Goal: Task Accomplishment & Management: Manage account settings

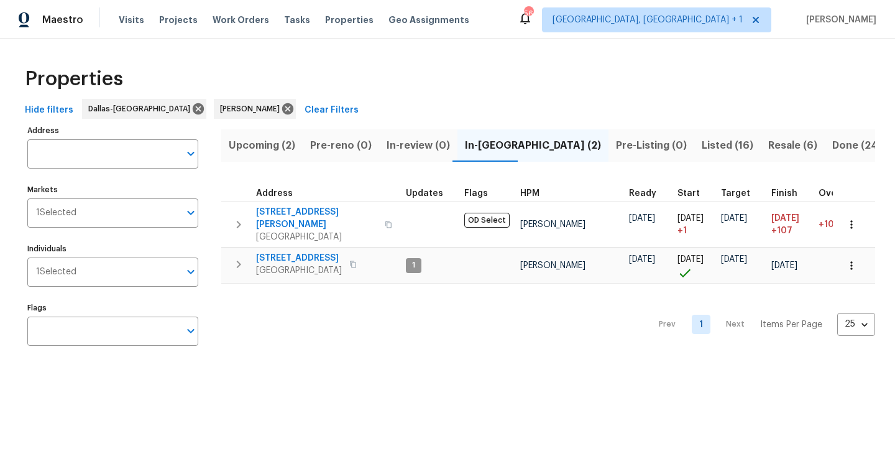
click at [769, 149] on span "Resale (6)" at bounding box center [793, 145] width 49 height 17
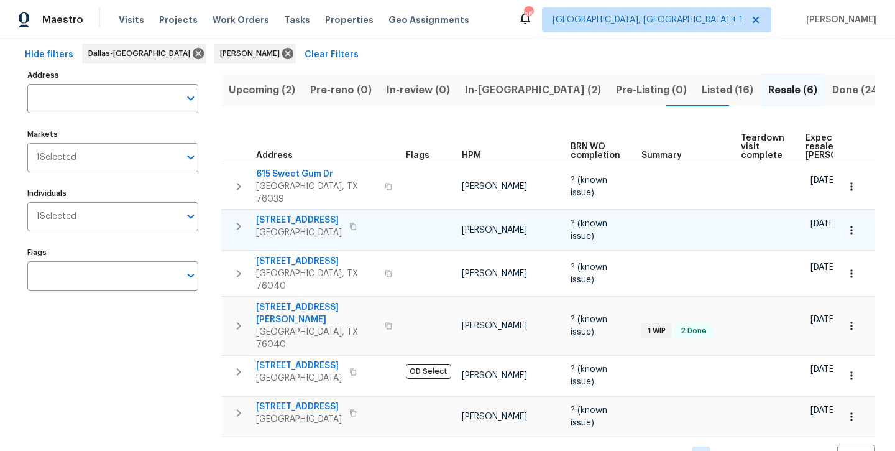
click at [289, 214] on span "3032 Thicket Bend Ct" at bounding box center [299, 220] width 86 height 12
click at [478, 93] on span "In-reno (2)" at bounding box center [533, 89] width 136 height 17
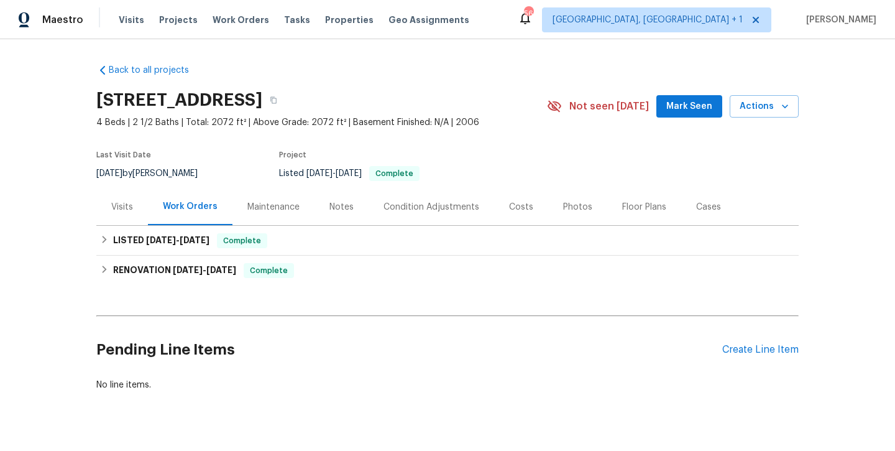
click at [563, 216] on div "Photos" at bounding box center [577, 206] width 59 height 37
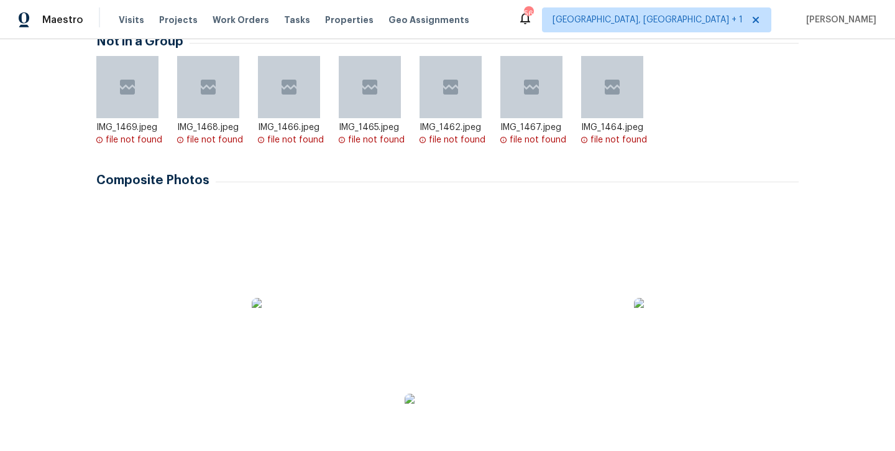
scroll to position [233, 0]
click at [142, 227] on img at bounding box center [130, 232] width 62 height 62
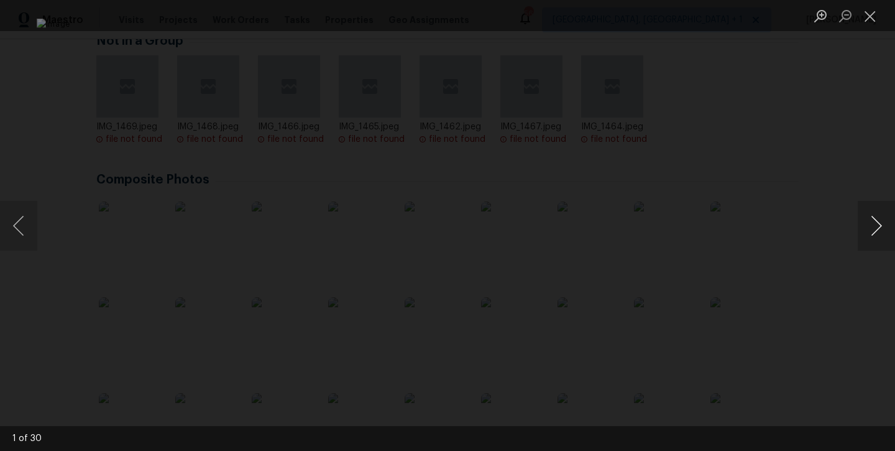
click at [868, 231] on button "Next image" at bounding box center [876, 226] width 37 height 50
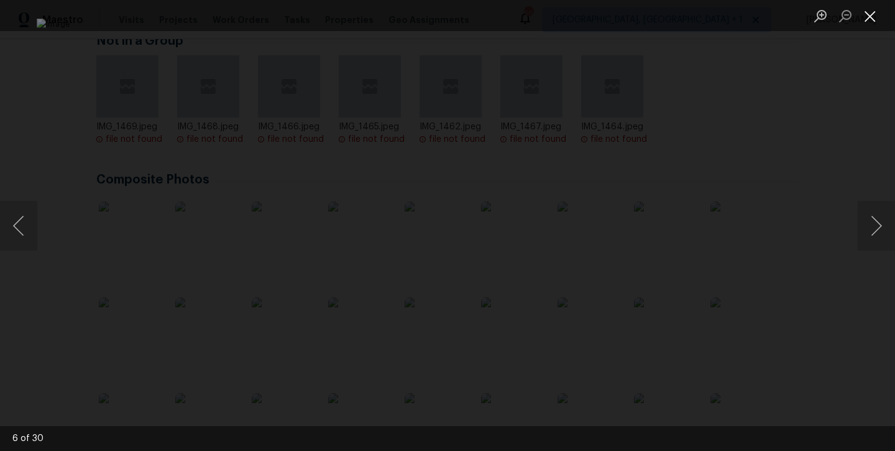
click at [869, 25] on button "Close lightbox" at bounding box center [870, 16] width 25 height 22
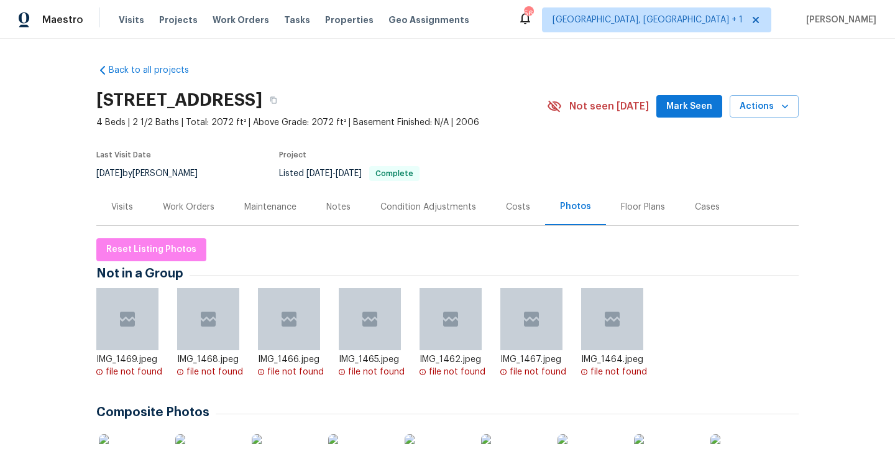
scroll to position [0, 0]
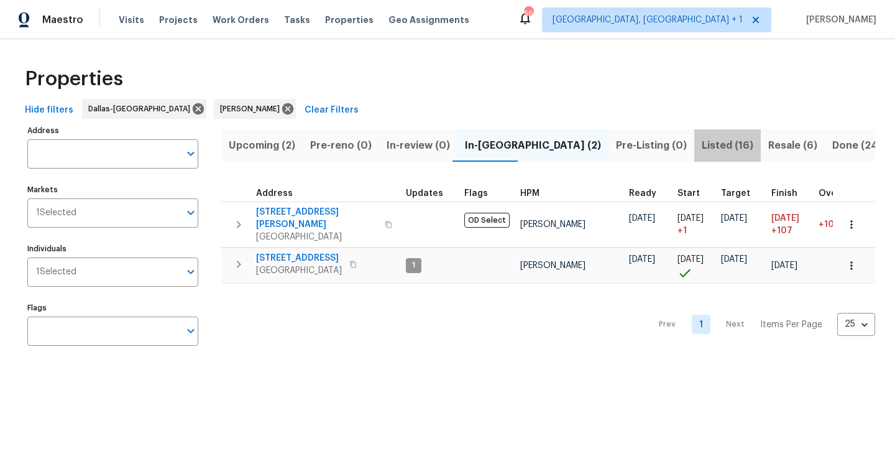
click at [702, 152] on span "Listed (16)" at bounding box center [728, 145] width 52 height 17
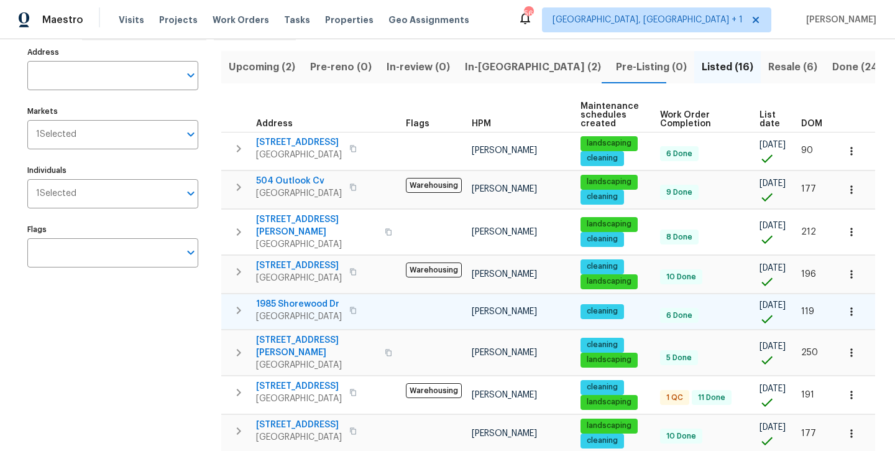
scroll to position [56, 0]
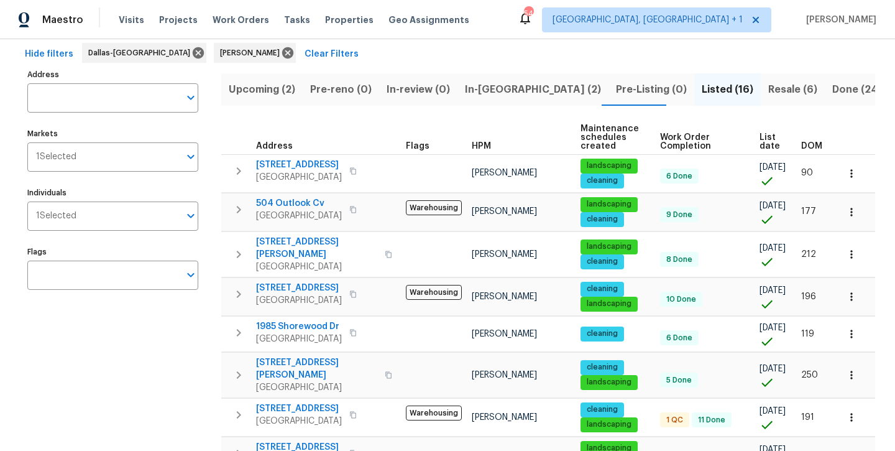
click at [468, 86] on span "In-reno (2)" at bounding box center [533, 89] width 136 height 17
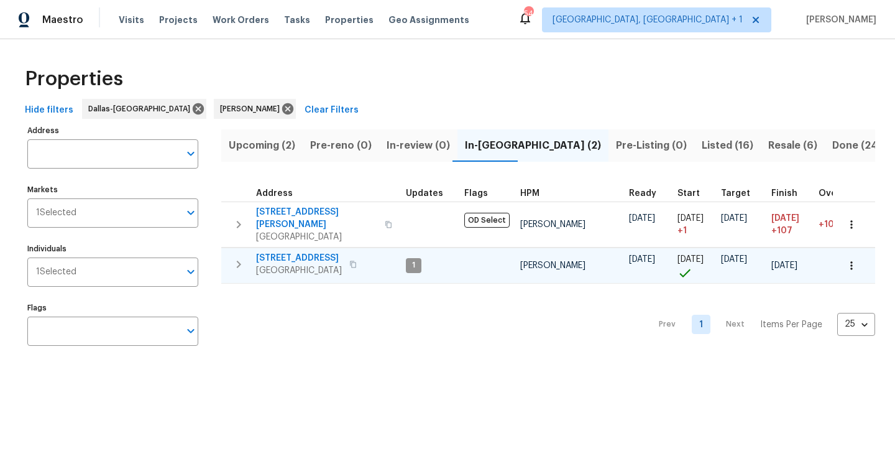
click at [313, 252] on span "300 Woodland Trl" at bounding box center [299, 258] width 86 height 12
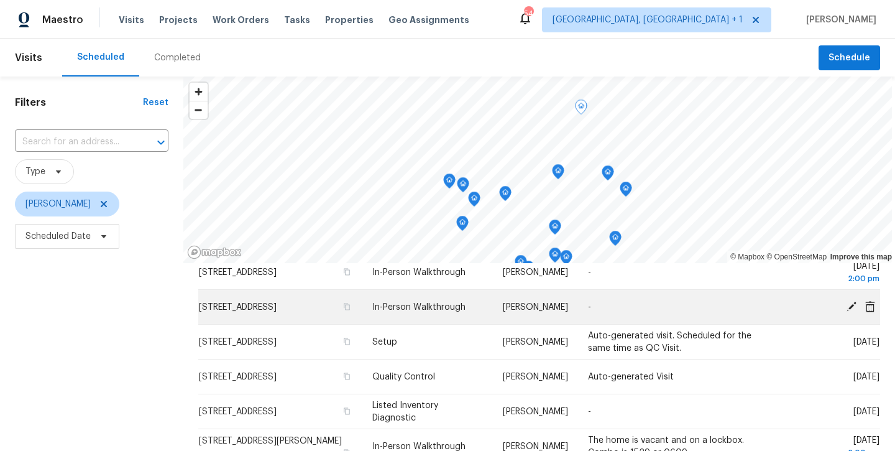
scroll to position [53, 0]
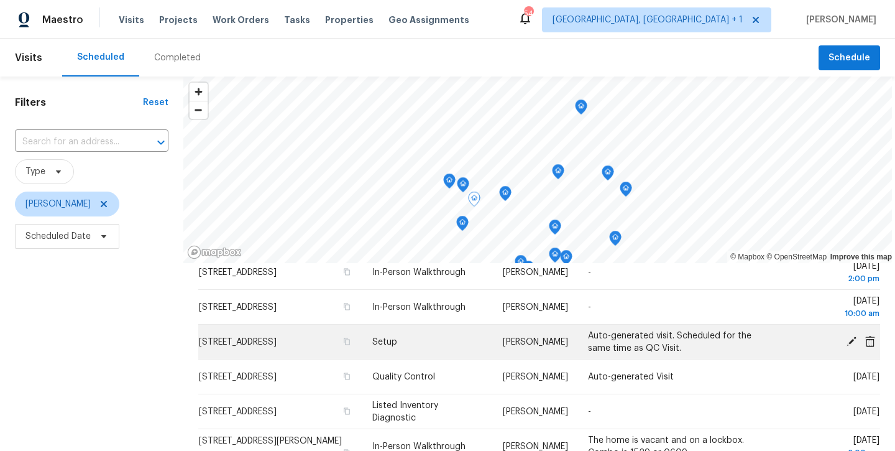
click at [851, 344] on icon at bounding box center [852, 341] width 10 height 10
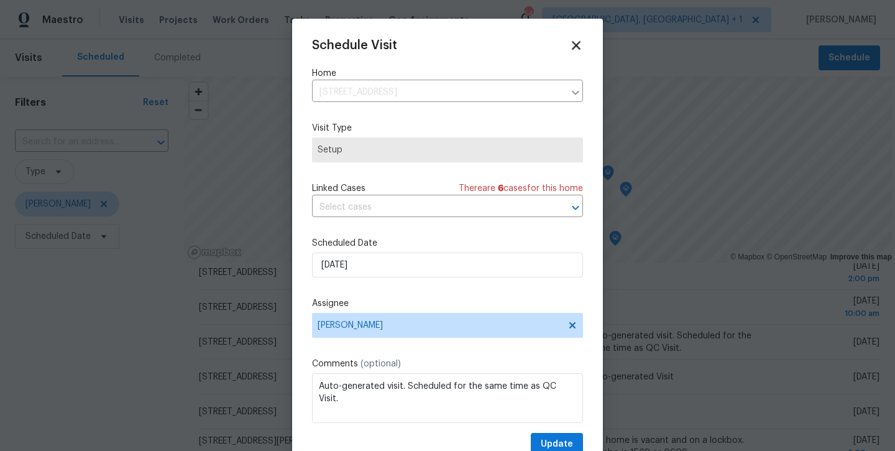
click at [583, 45] on icon at bounding box center [576, 45] width 14 height 14
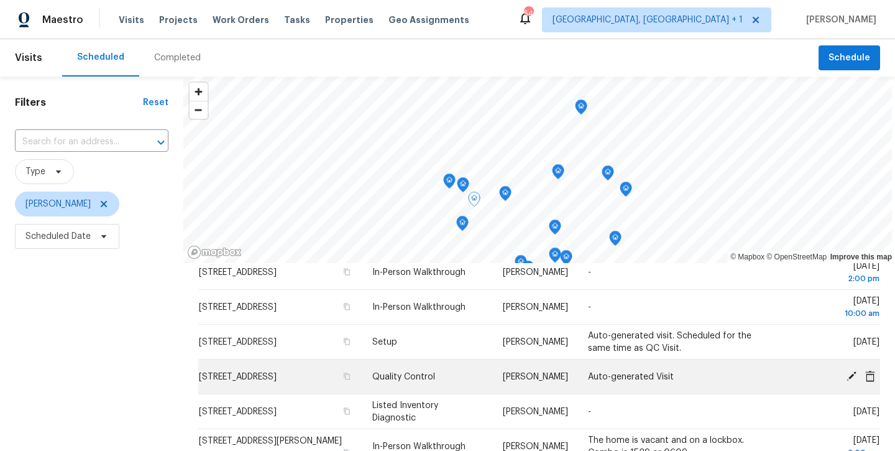
click at [851, 374] on icon at bounding box center [852, 376] width 10 height 10
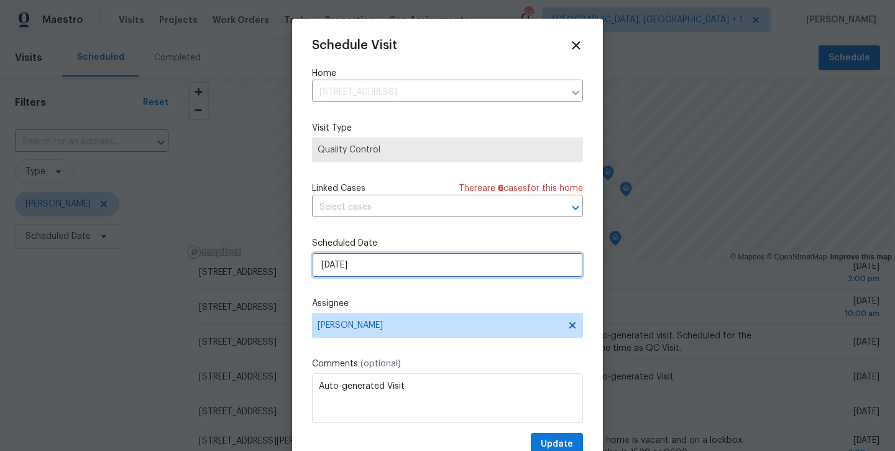
click at [440, 270] on input "8/15/2025" at bounding box center [447, 264] width 271 height 25
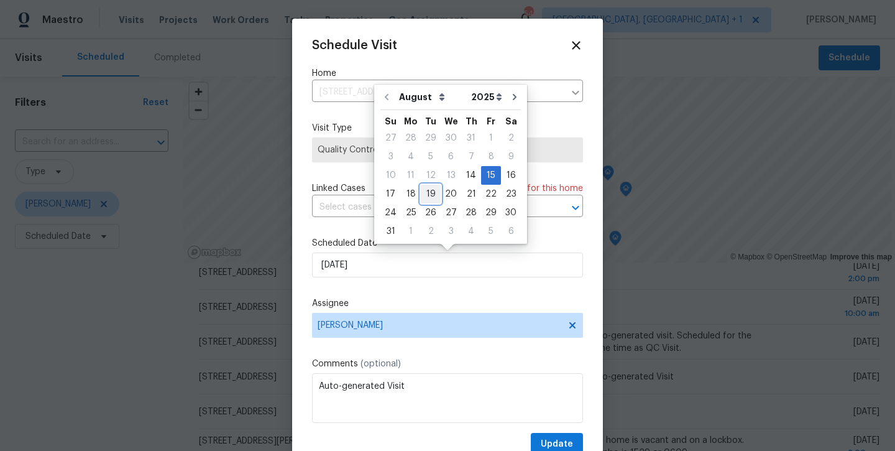
click at [424, 193] on div "19" at bounding box center [431, 193] width 20 height 17
type input "8/19/2025"
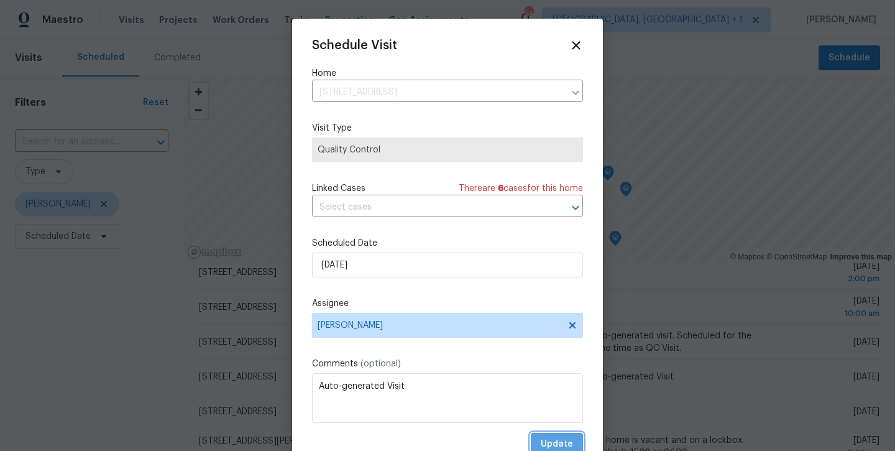
click at [561, 443] on span "Update" at bounding box center [557, 445] width 32 height 16
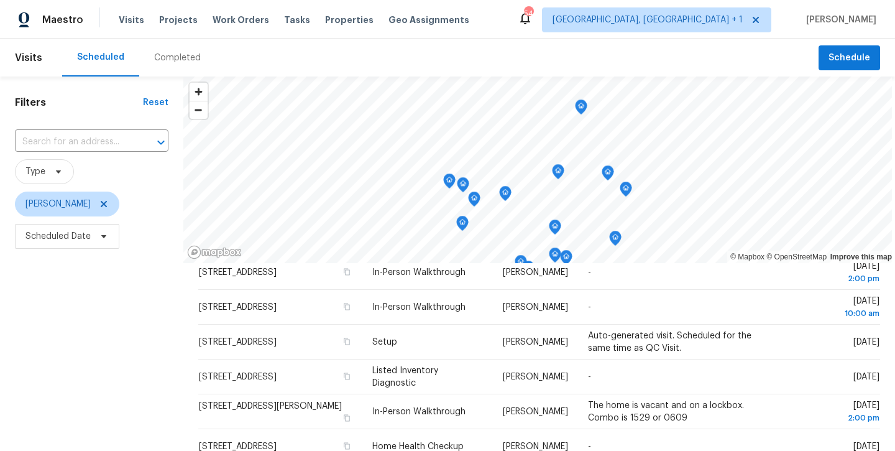
click at [411, 57] on div "Scheduled Completed" at bounding box center [440, 57] width 757 height 37
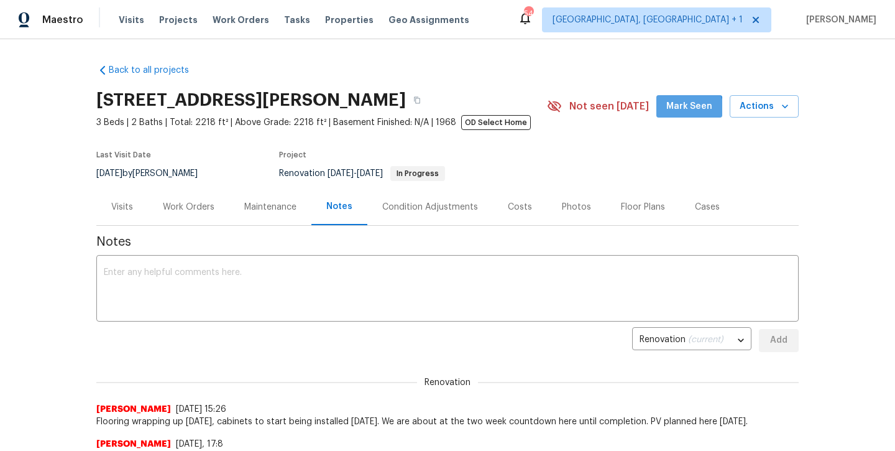
click at [685, 112] on span "Mark Seen" at bounding box center [690, 107] width 46 height 16
click at [351, 262] on div "x ​" at bounding box center [447, 289] width 703 height 63
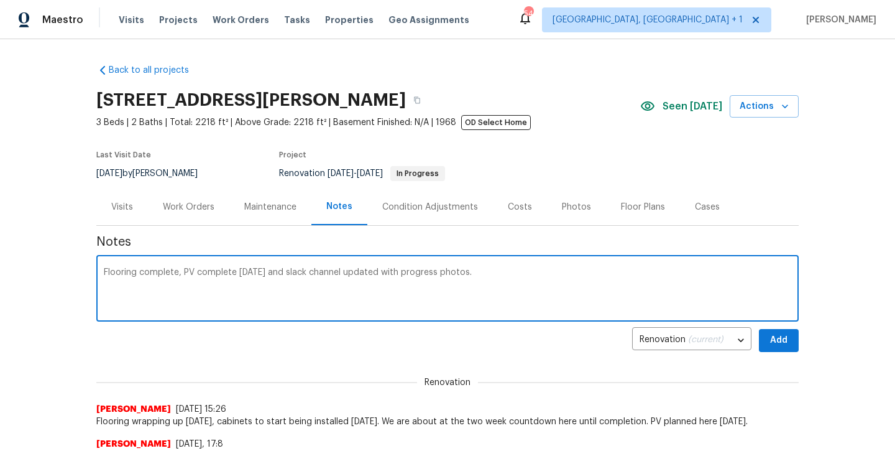
type textarea "Flooring complete, PV complete today and slack channel updated with progress ph…"
click at [788, 336] on span "Add" at bounding box center [779, 341] width 20 height 16
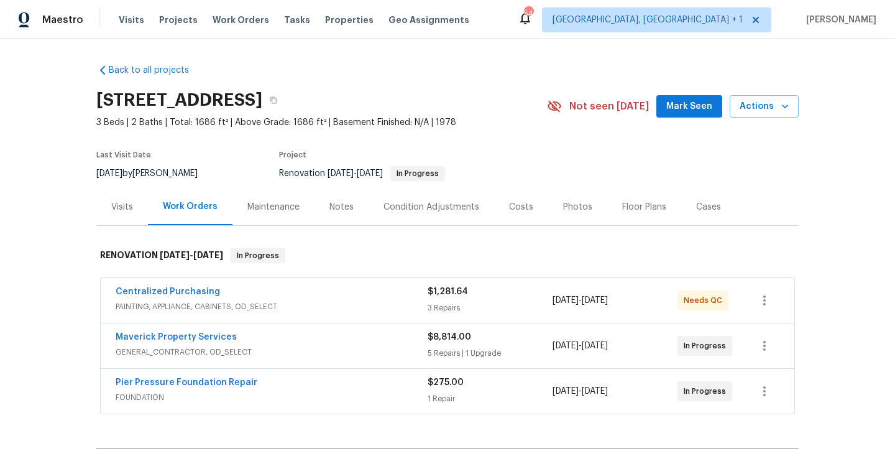
click at [672, 112] on span "Mark Seen" at bounding box center [690, 107] width 46 height 16
click at [346, 209] on div "Notes" at bounding box center [342, 207] width 24 height 12
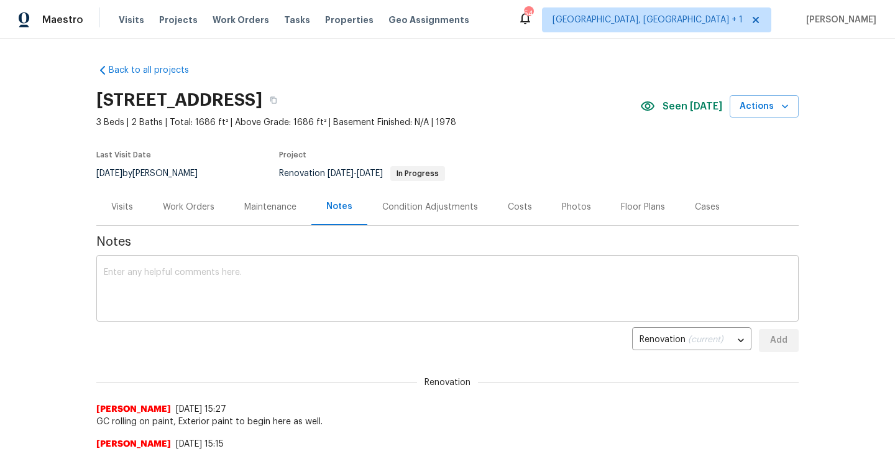
click at [307, 277] on textarea at bounding box center [448, 290] width 688 height 44
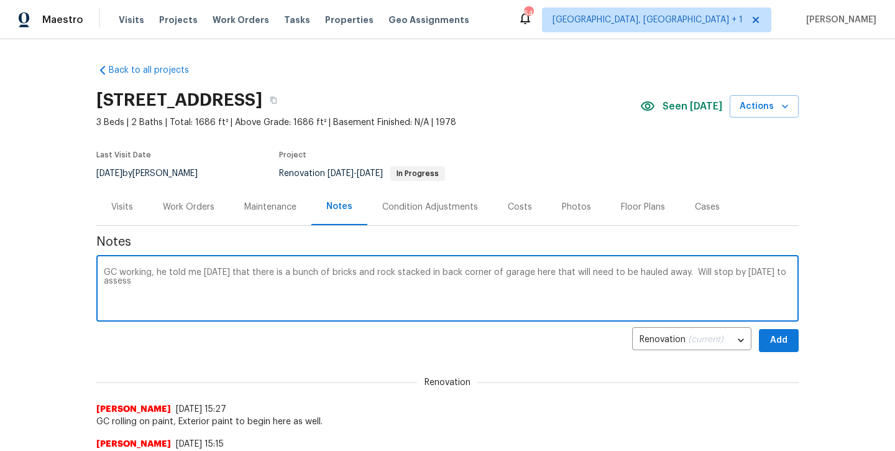
type textarea "GC working, he told me today that there is a bunch of bricks and rock stacked i…"
click at [779, 347] on span "Add" at bounding box center [779, 341] width 20 height 16
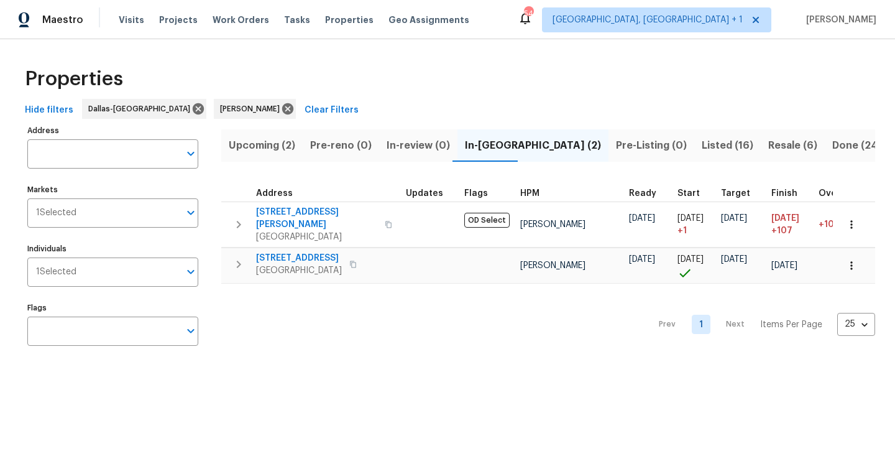
click at [702, 148] on span "Listed (16)" at bounding box center [728, 145] width 52 height 17
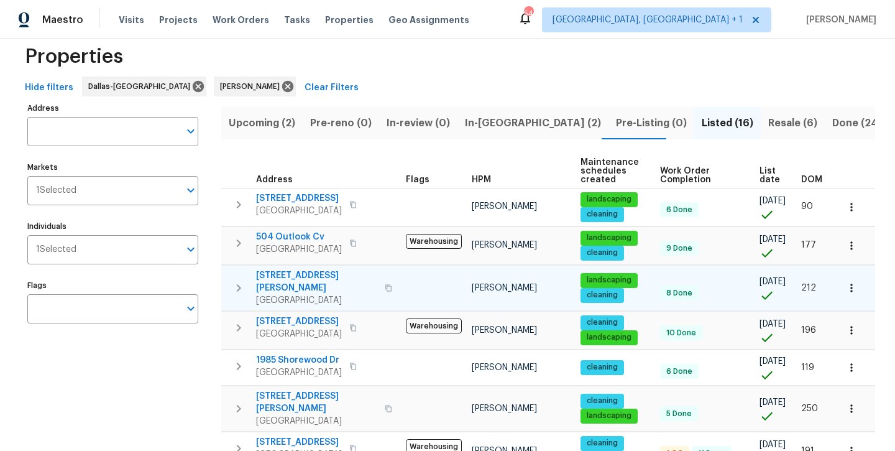
scroll to position [21, 0]
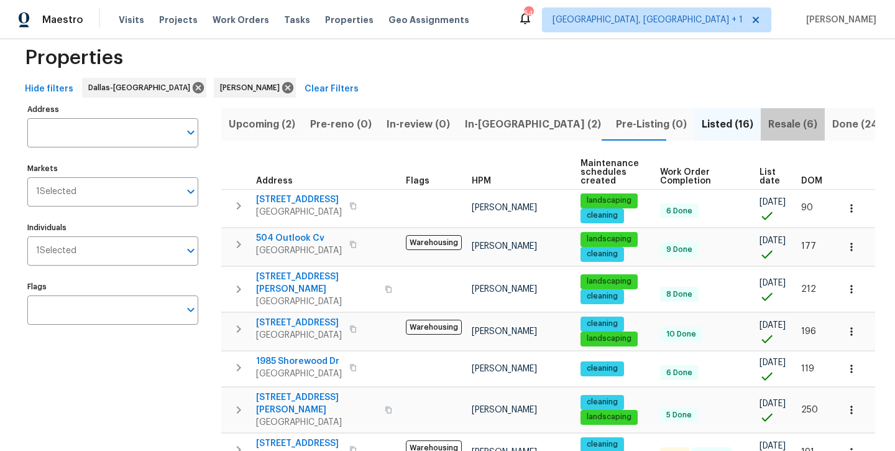
click at [769, 129] on span "Resale (6)" at bounding box center [793, 124] width 49 height 17
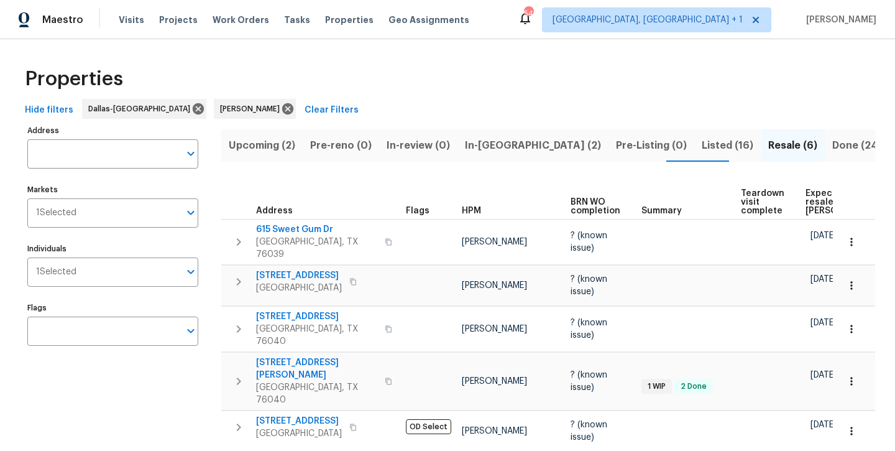
click at [702, 146] on span "Listed (16)" at bounding box center [728, 145] width 52 height 17
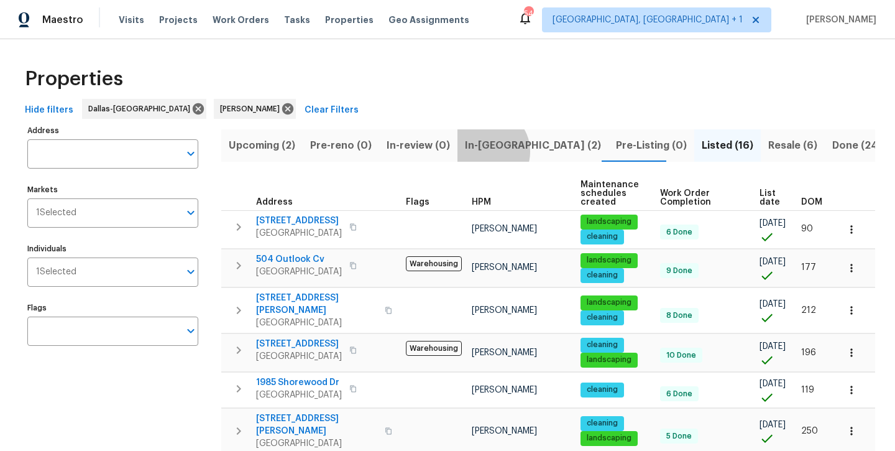
click at [482, 151] on span "In-reno (2)" at bounding box center [533, 145] width 136 height 17
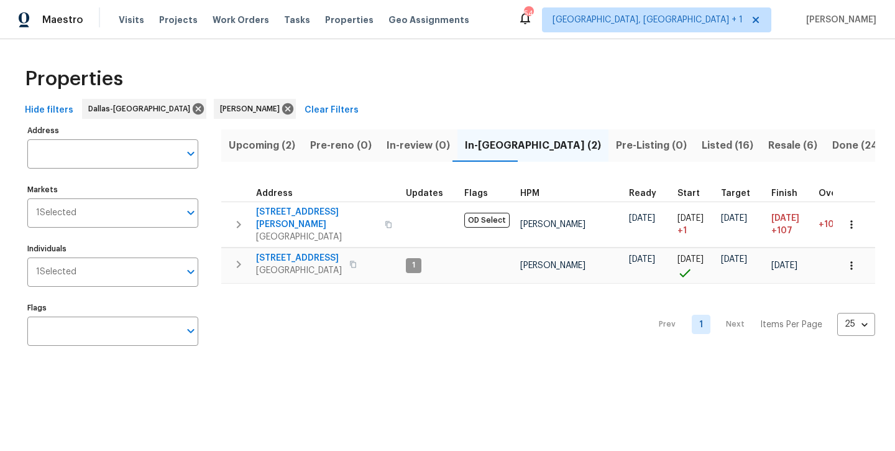
click at [702, 144] on span "Listed (16)" at bounding box center [728, 145] width 52 height 17
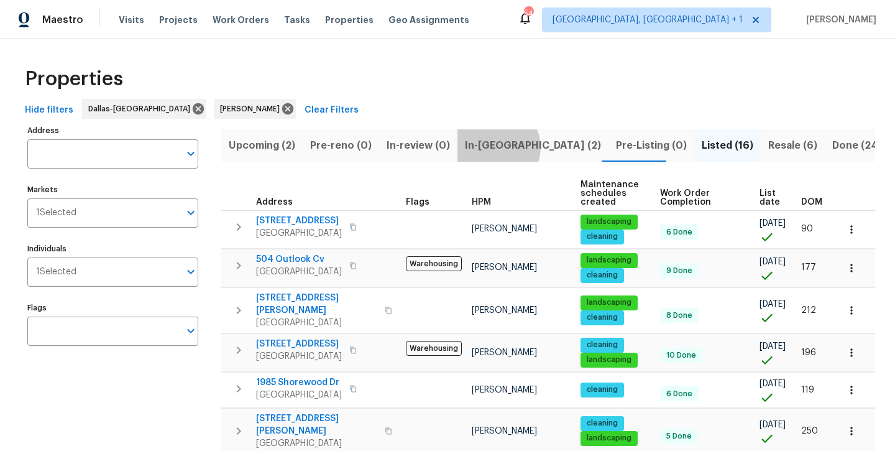
click at [492, 147] on span "In-[GEOGRAPHIC_DATA] (2)" at bounding box center [533, 145] width 136 height 17
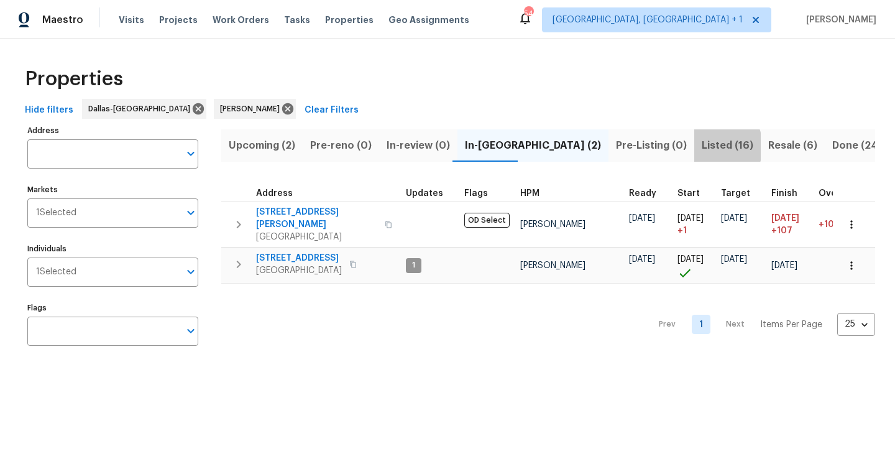
click at [702, 146] on span "Listed (16)" at bounding box center [728, 145] width 52 height 17
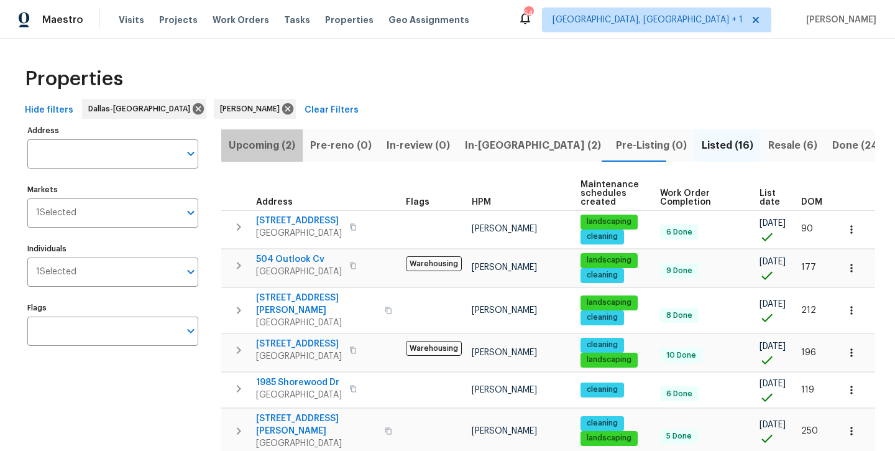
click at [276, 141] on span "Upcoming (2)" at bounding box center [262, 145] width 67 height 17
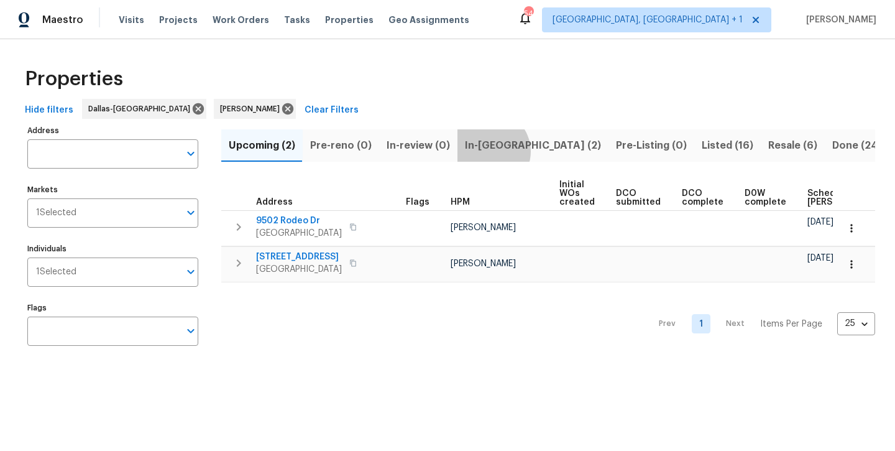
click at [484, 151] on span "In-[GEOGRAPHIC_DATA] (2)" at bounding box center [533, 145] width 136 height 17
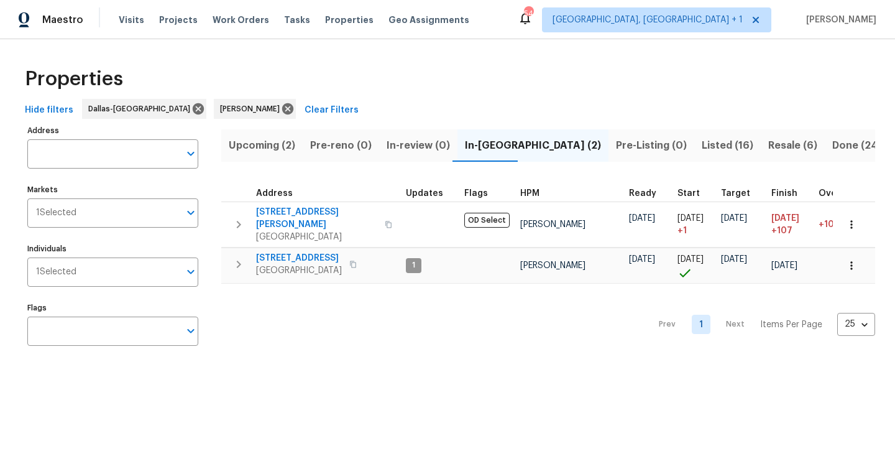
click at [702, 141] on span "Listed (16)" at bounding box center [728, 145] width 52 height 17
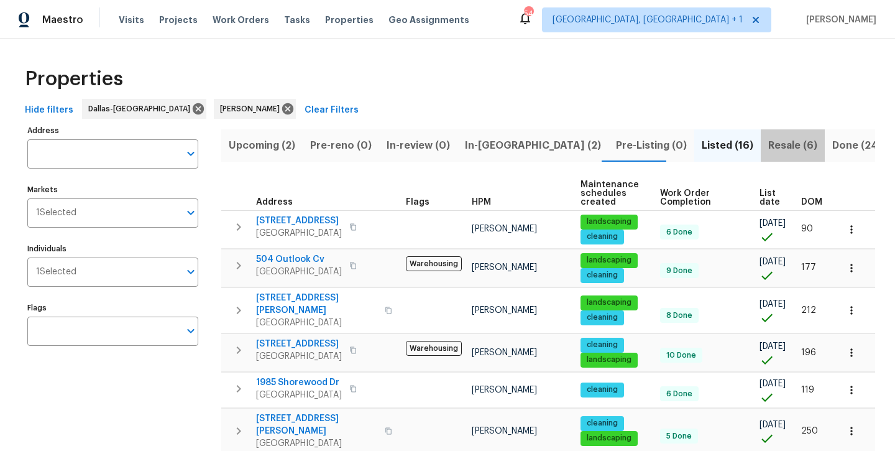
click at [769, 149] on span "Resale (6)" at bounding box center [793, 145] width 49 height 17
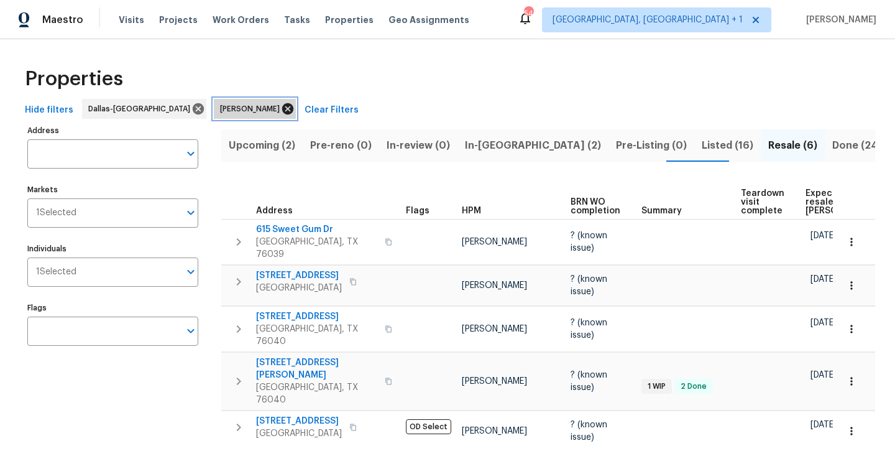
click at [281, 115] on icon at bounding box center [288, 109] width 14 height 14
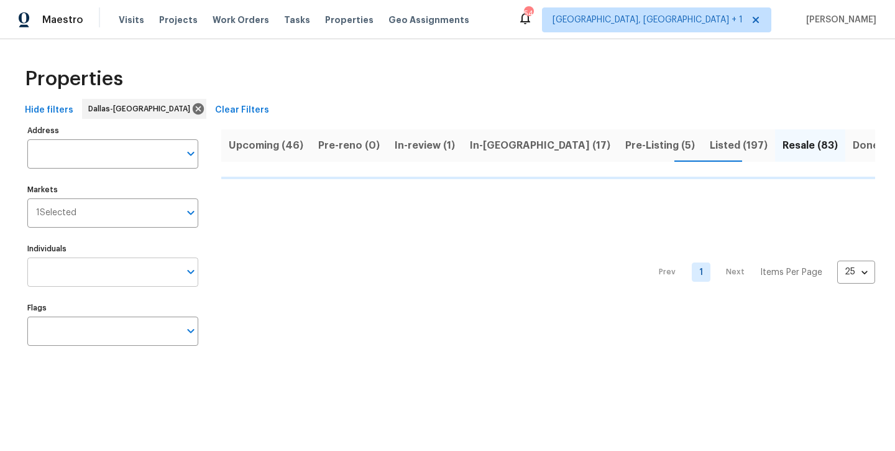
click at [122, 282] on input "Individuals" at bounding box center [103, 271] width 152 height 29
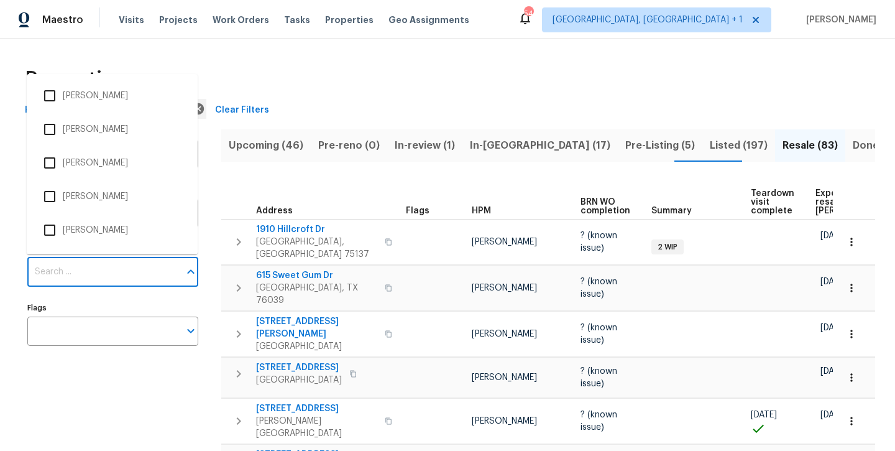
click at [75, 270] on input "Individuals" at bounding box center [103, 271] width 152 height 29
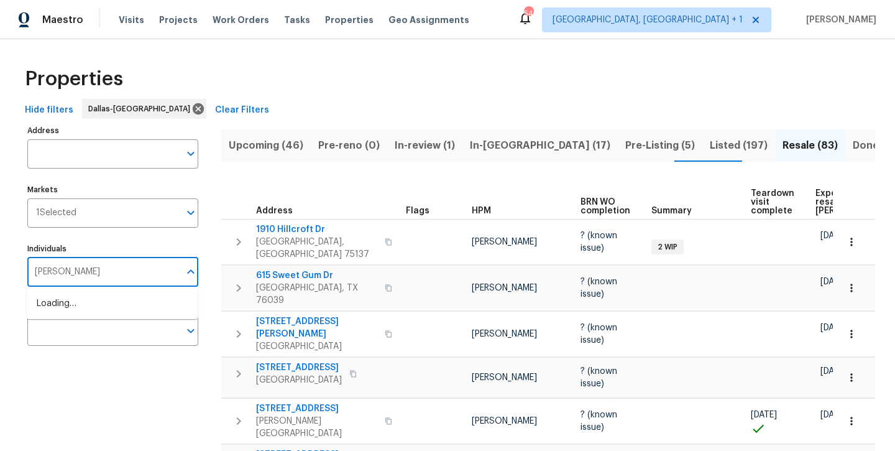
type input "spencer"
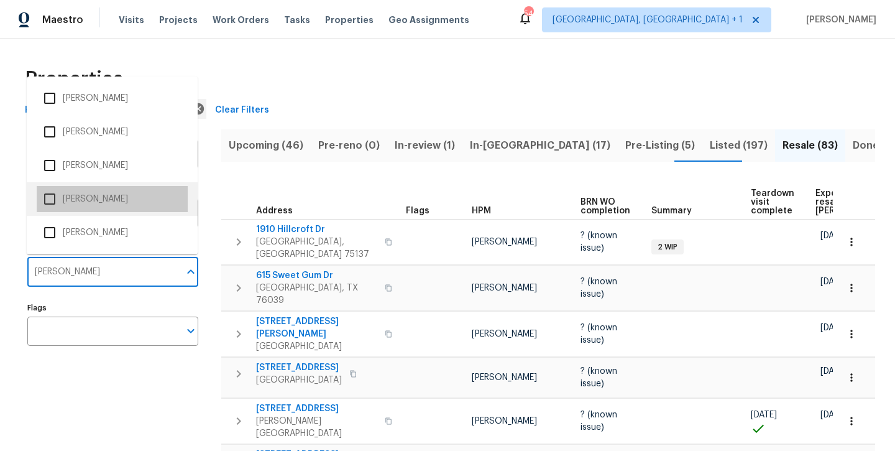
click at [84, 200] on li "Spencer Kleintop" at bounding box center [112, 199] width 151 height 26
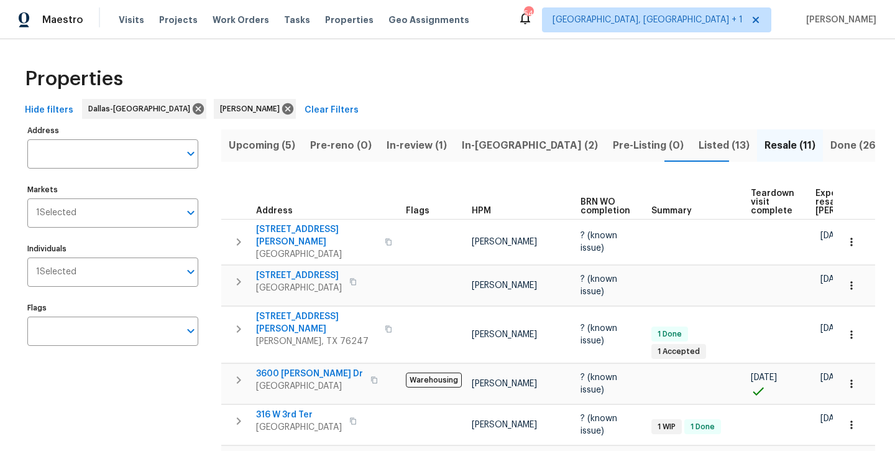
click at [478, 152] on span "In-[GEOGRAPHIC_DATA] (2)" at bounding box center [530, 145] width 136 height 17
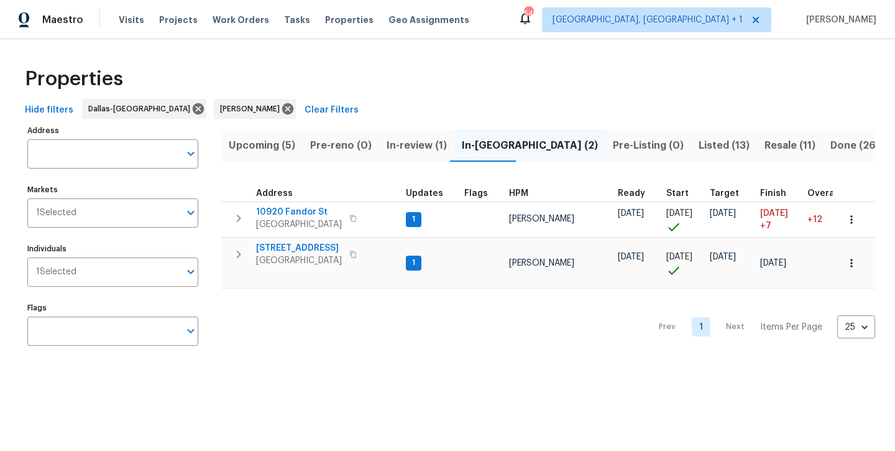
click at [699, 152] on span "Listed (13)" at bounding box center [724, 145] width 51 height 17
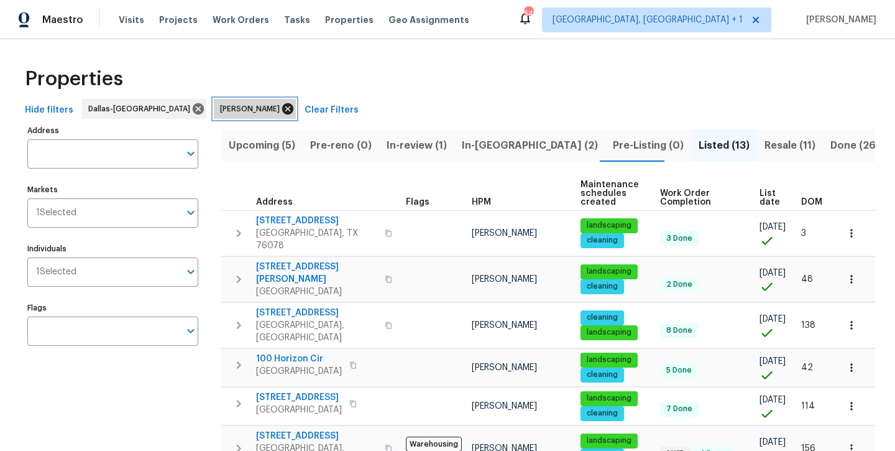
click at [282, 110] on icon at bounding box center [287, 108] width 11 height 11
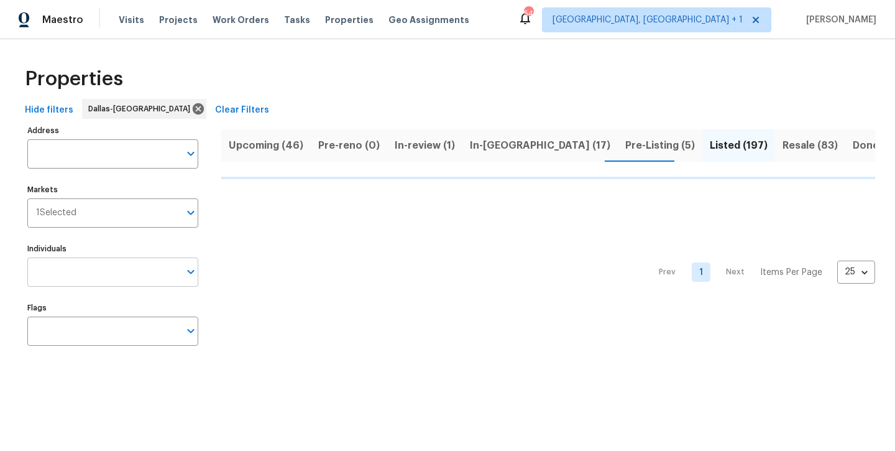
click at [85, 270] on input "Individuals" at bounding box center [103, 271] width 152 height 29
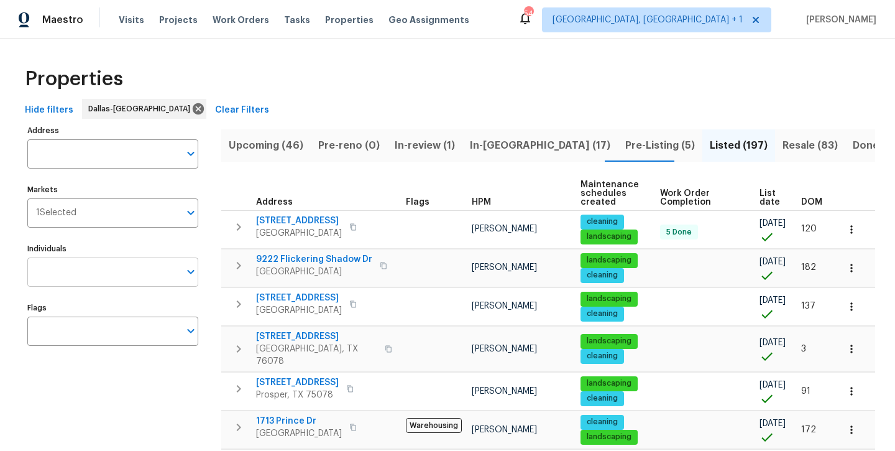
click at [80, 272] on input "Individuals" at bounding box center [103, 271] width 152 height 29
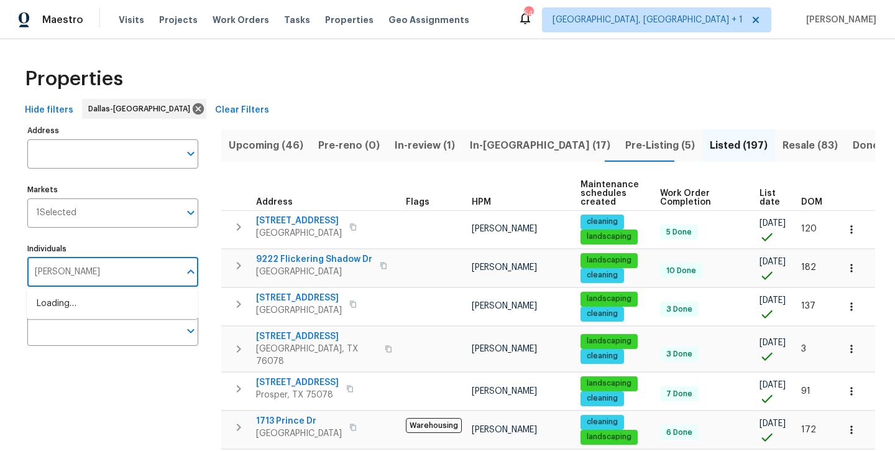
type input "todd"
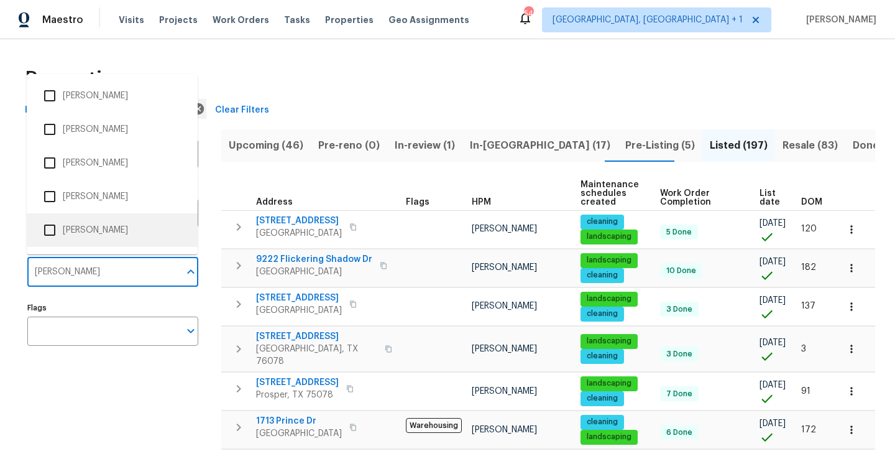
click at [80, 226] on li "Todd Jorgenson" at bounding box center [112, 230] width 151 height 26
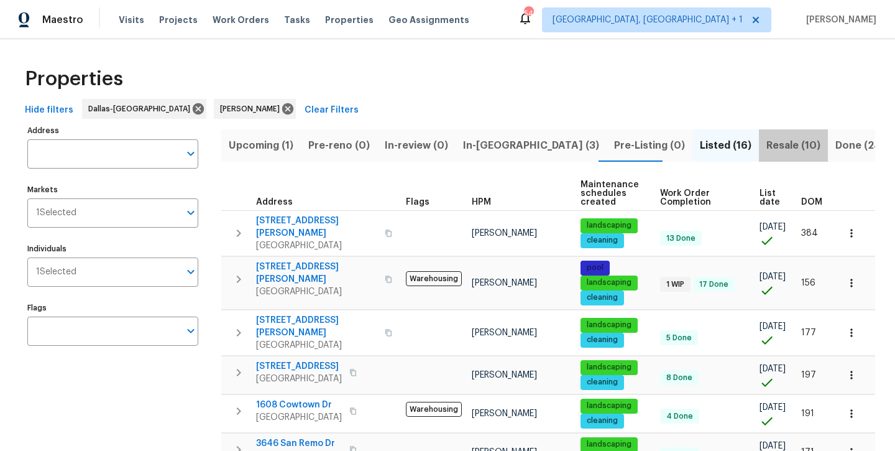
click at [767, 151] on span "Resale (10)" at bounding box center [794, 145] width 54 height 17
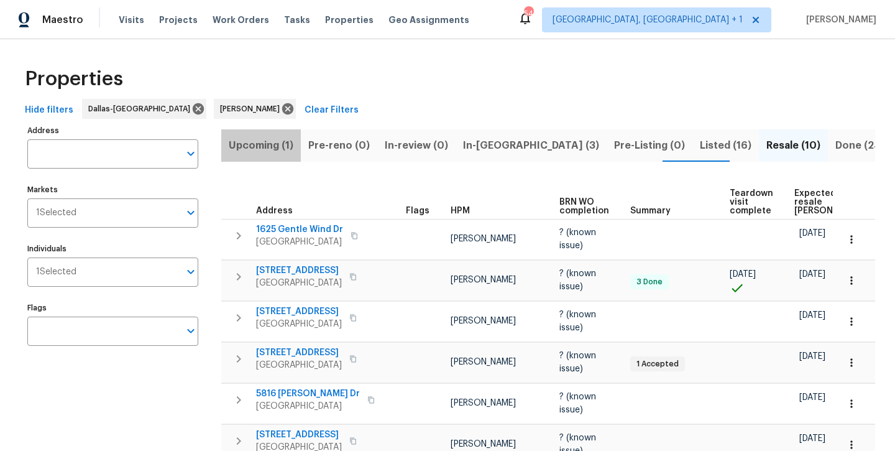
click at [253, 139] on span "Upcoming (1)" at bounding box center [261, 145] width 65 height 17
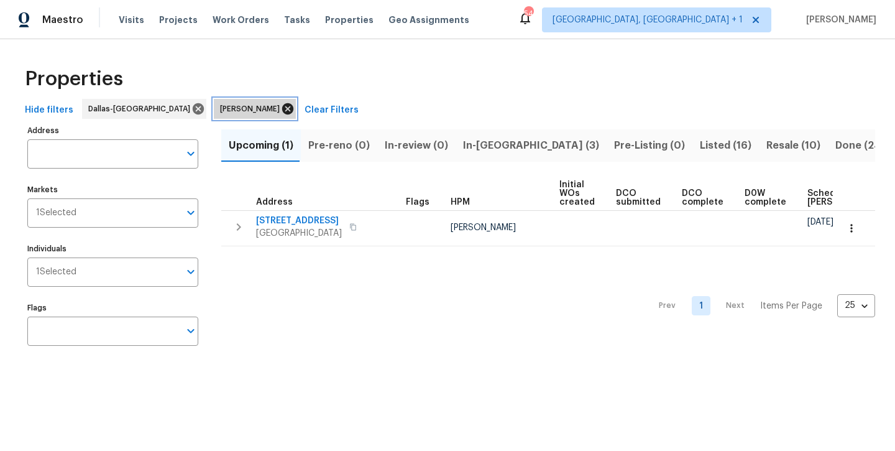
click at [282, 111] on icon at bounding box center [287, 108] width 11 height 11
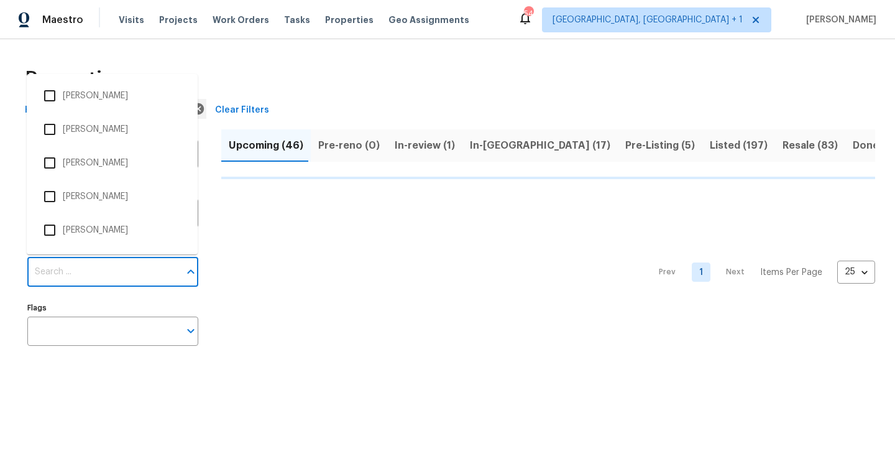
click at [124, 279] on input "Individuals" at bounding box center [103, 271] width 152 height 29
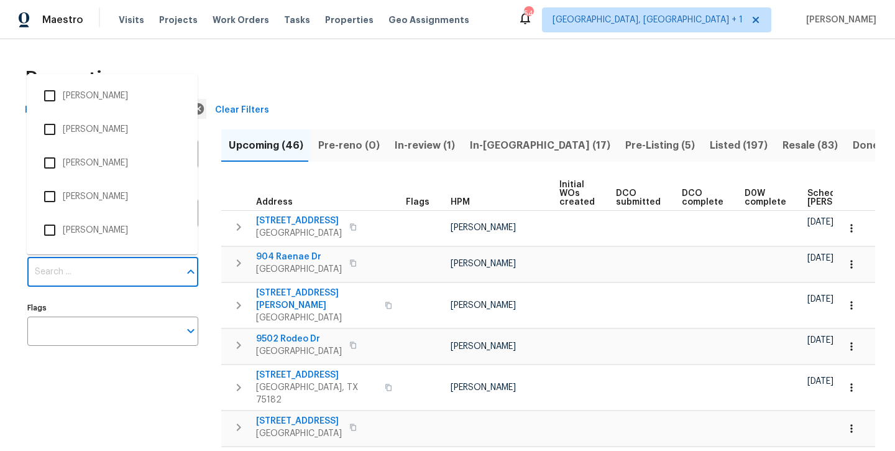
click at [102, 269] on input "Individuals" at bounding box center [103, 271] width 152 height 29
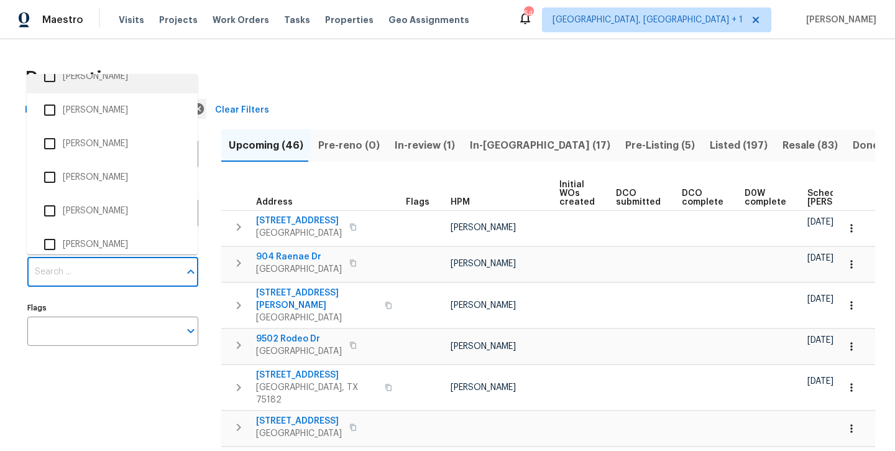
scroll to position [251, 0]
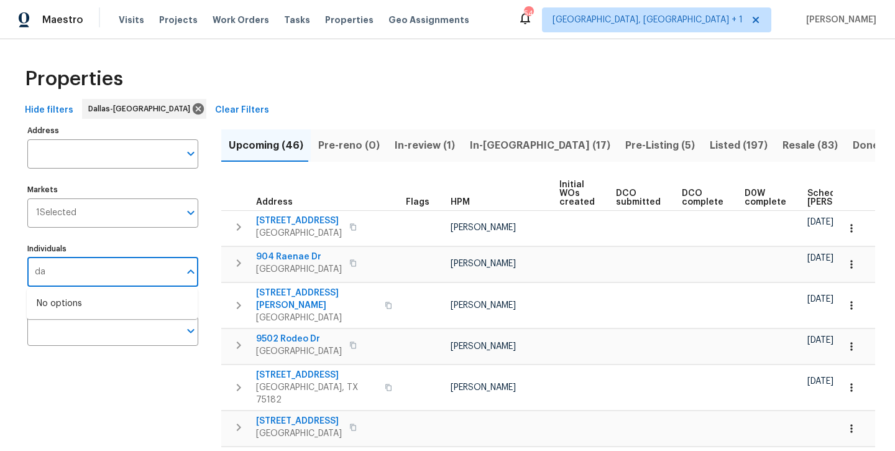
type input "d"
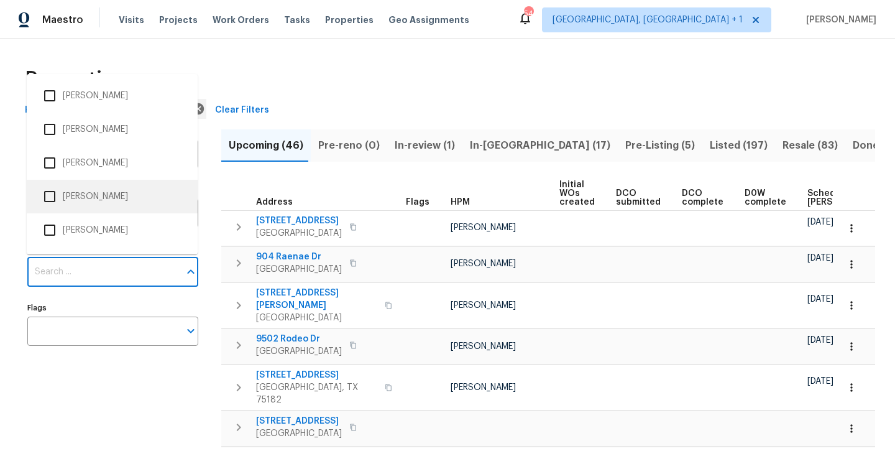
scroll to position [0, 0]
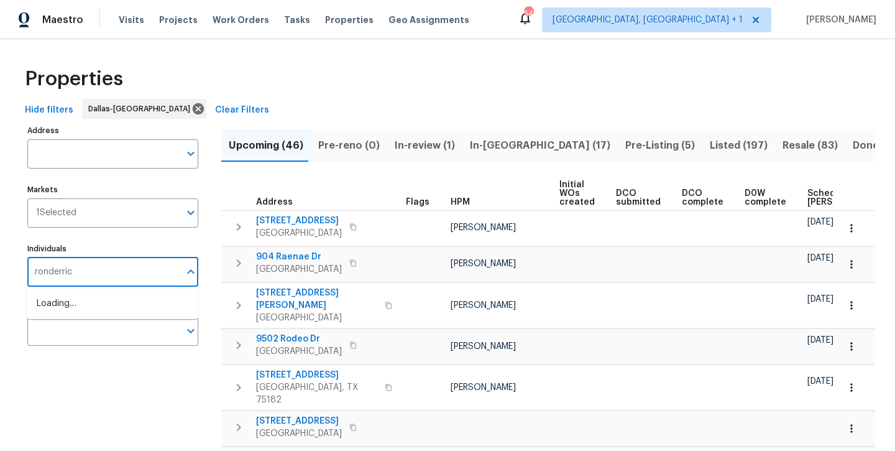
type input "ronderrick"
click at [95, 312] on li "RonDerrick Jackson" at bounding box center [112, 310] width 151 height 26
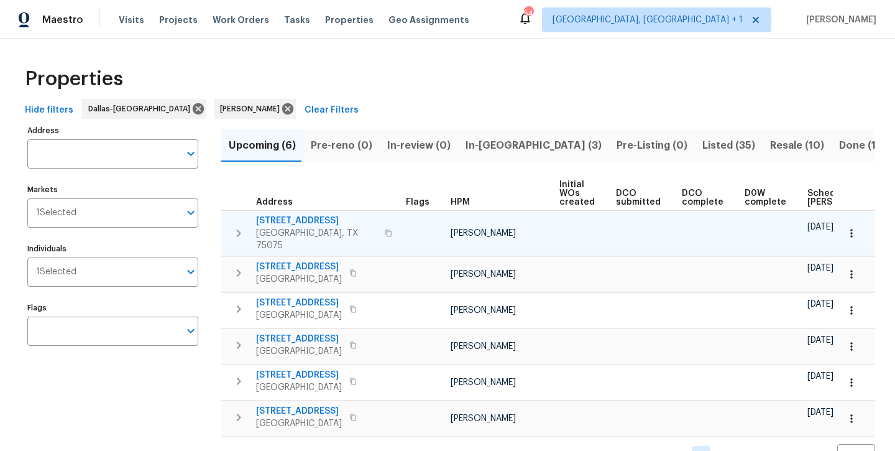
scroll to position [15, 0]
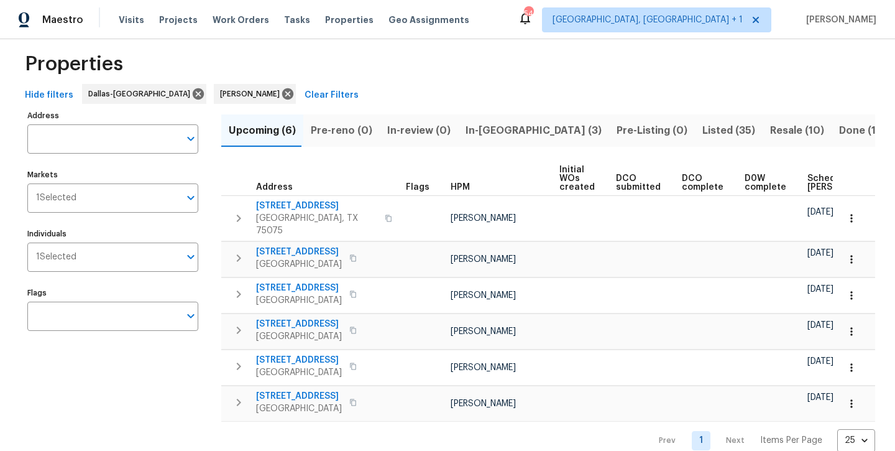
click at [478, 130] on span "In-reno (3)" at bounding box center [534, 130] width 136 height 17
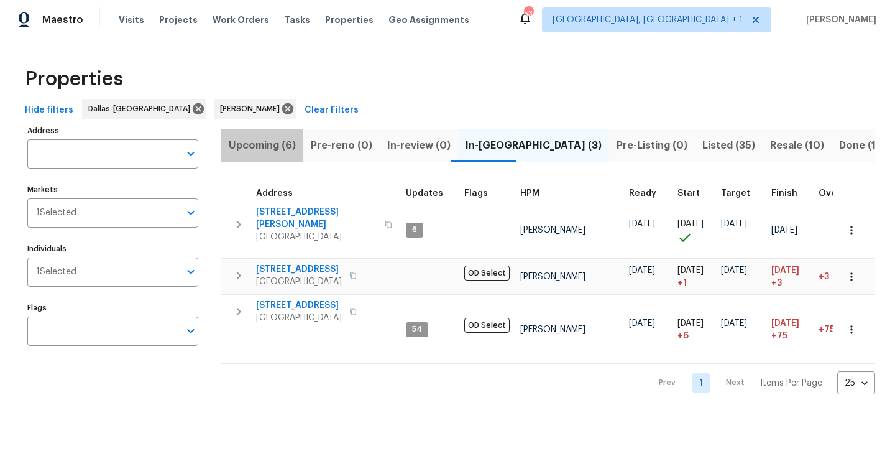
click at [277, 146] on span "Upcoming (6)" at bounding box center [262, 145] width 67 height 17
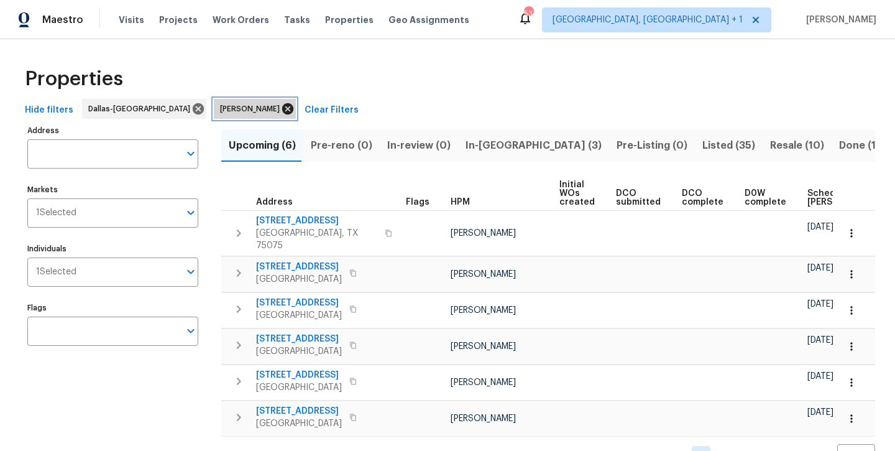
click at [282, 111] on icon at bounding box center [287, 108] width 11 height 11
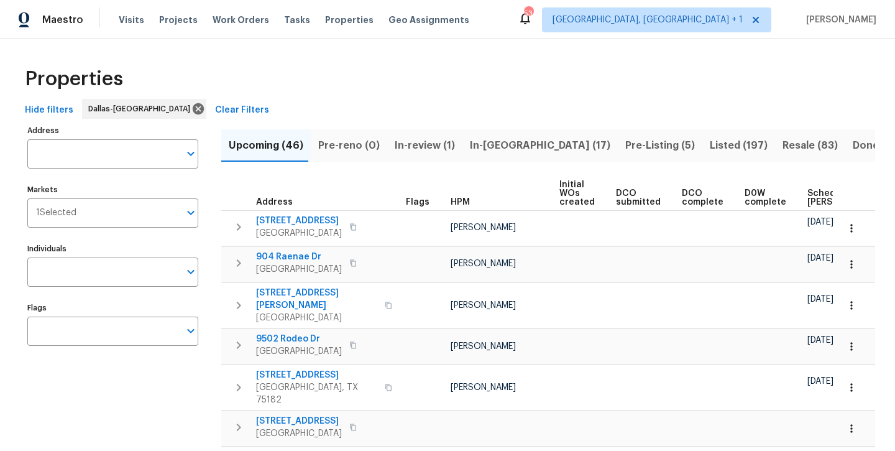
click at [126, 266] on input "Individuals" at bounding box center [103, 271] width 152 height 29
type input "alicia"
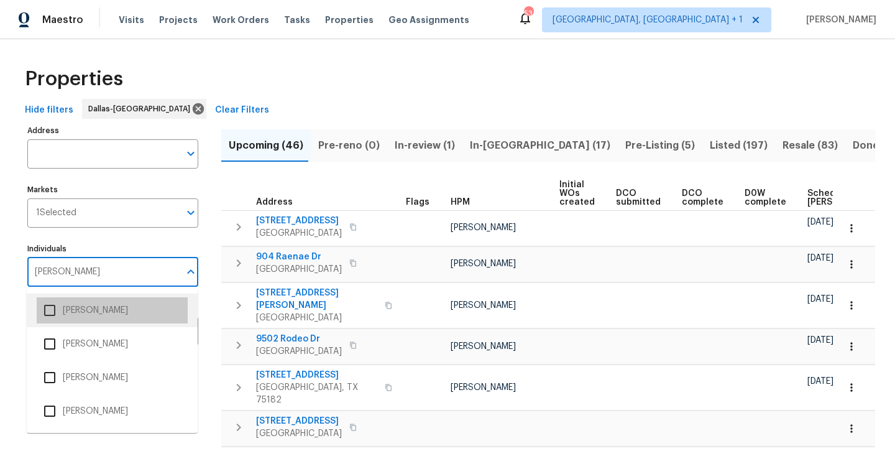
click at [110, 308] on li "Alicia Anices" at bounding box center [112, 310] width 151 height 26
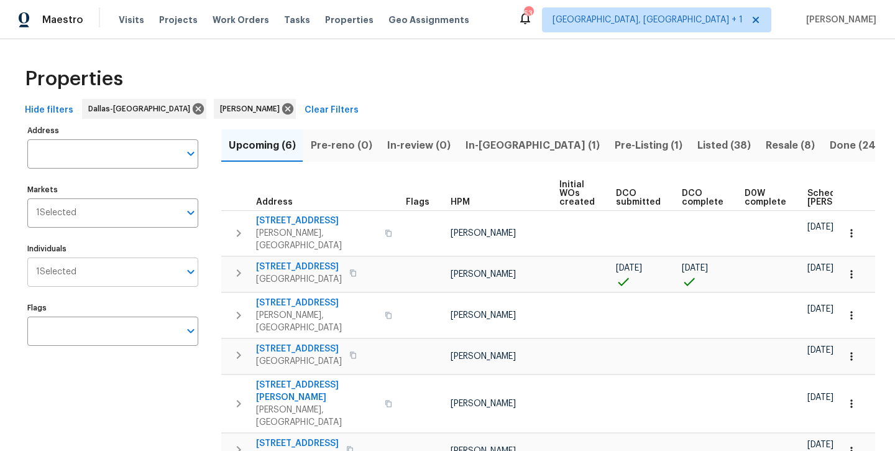
click at [142, 275] on input "Individuals" at bounding box center [127, 271] width 103 height 29
type input "jason"
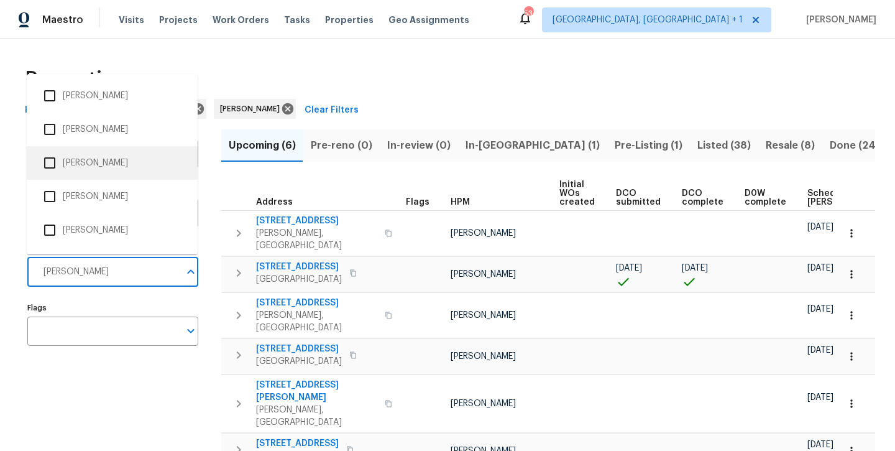
click at [114, 170] on li "Jason Fletcher" at bounding box center [112, 163] width 151 height 26
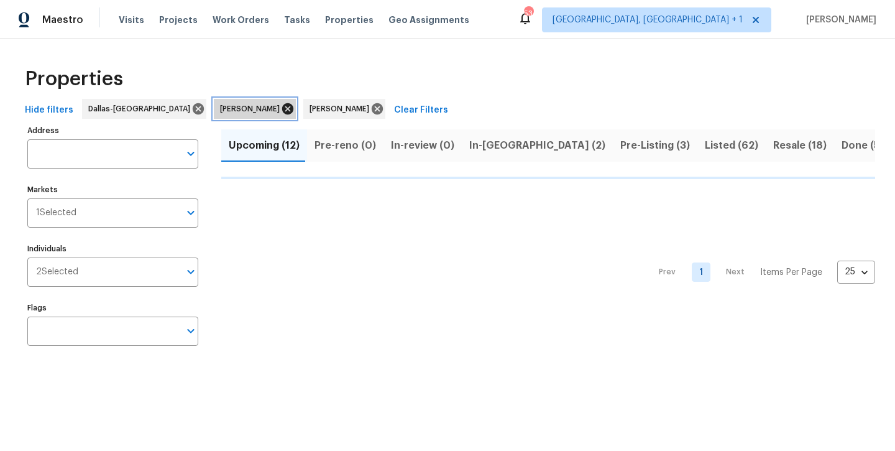
click at [281, 113] on icon at bounding box center [288, 109] width 14 height 14
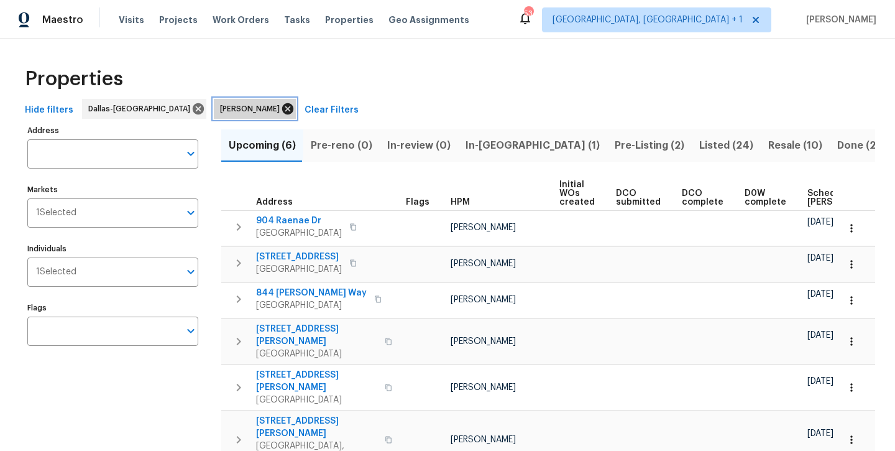
click at [282, 110] on icon at bounding box center [287, 108] width 11 height 11
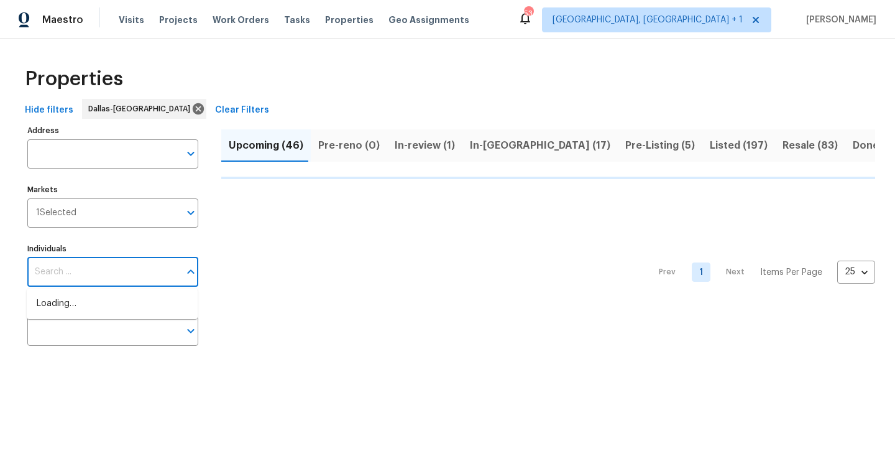
click at [55, 272] on input "Individuals" at bounding box center [103, 271] width 152 height 29
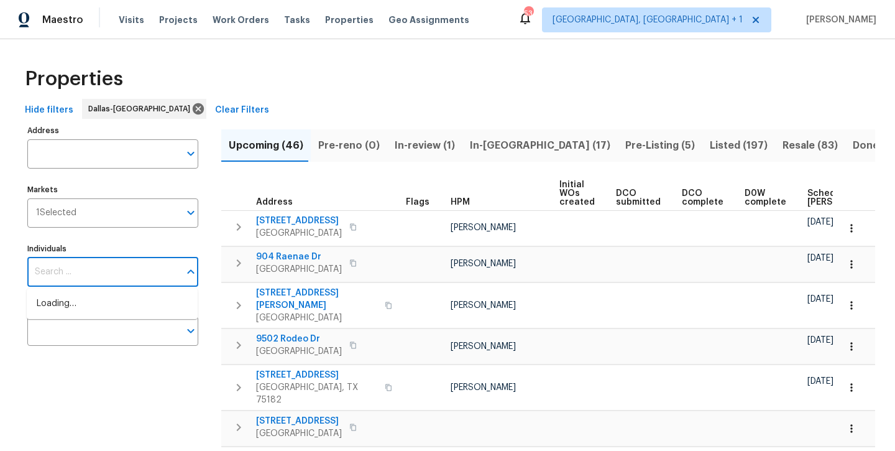
click at [93, 278] on input "Individuals" at bounding box center [103, 271] width 152 height 29
type input "francisco"
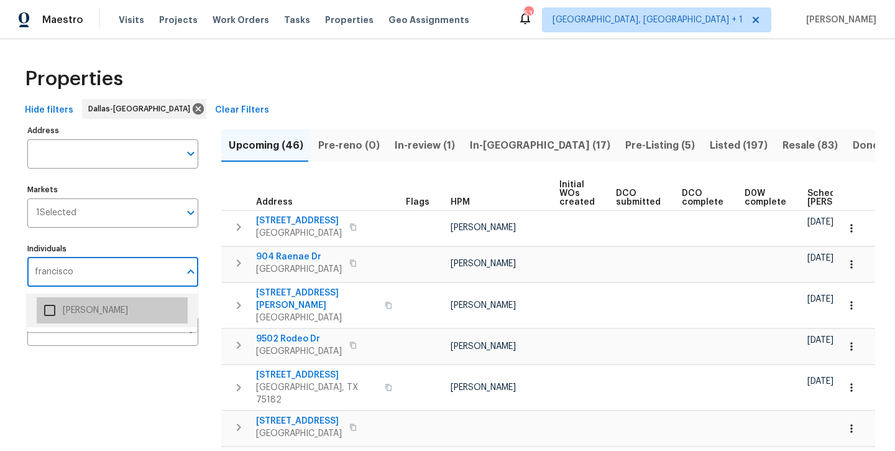
click at [94, 311] on li "Francisco Balcazar Serrato" at bounding box center [112, 310] width 151 height 26
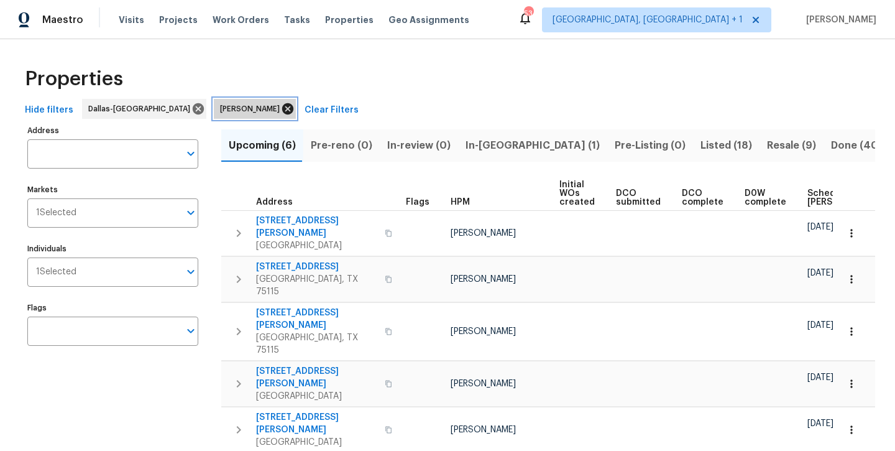
click at [282, 111] on icon at bounding box center [288, 109] width 14 height 14
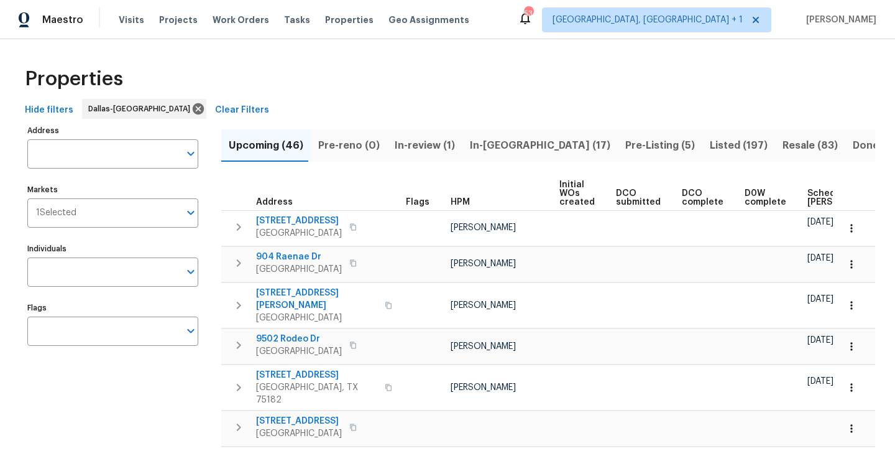
click at [118, 264] on input "text" at bounding box center [103, 271] width 152 height 29
type input "brad"
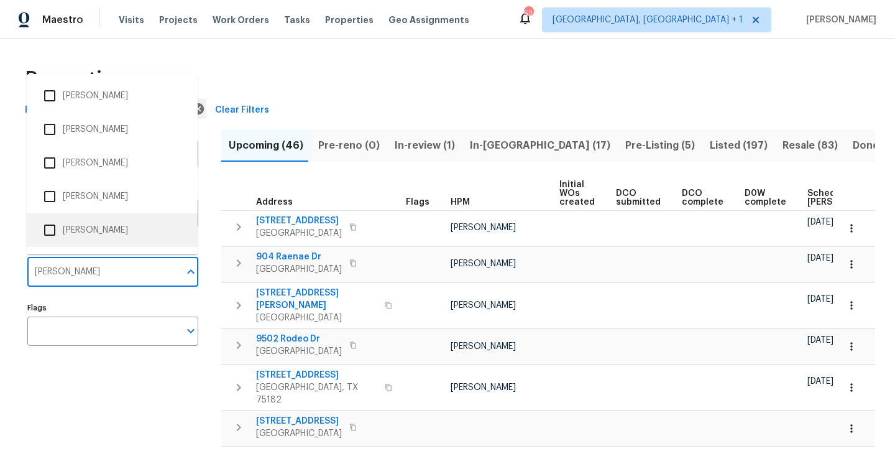
click at [93, 229] on li "Brad Limes" at bounding box center [112, 230] width 151 height 26
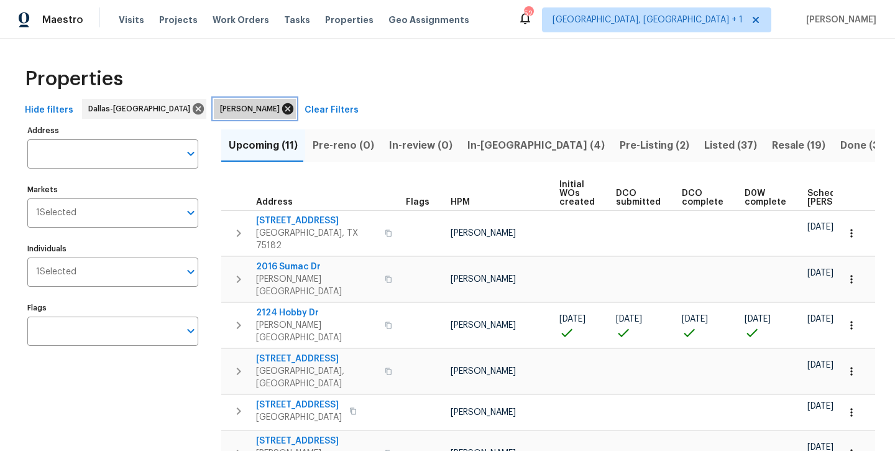
click at [282, 113] on icon at bounding box center [287, 108] width 11 height 11
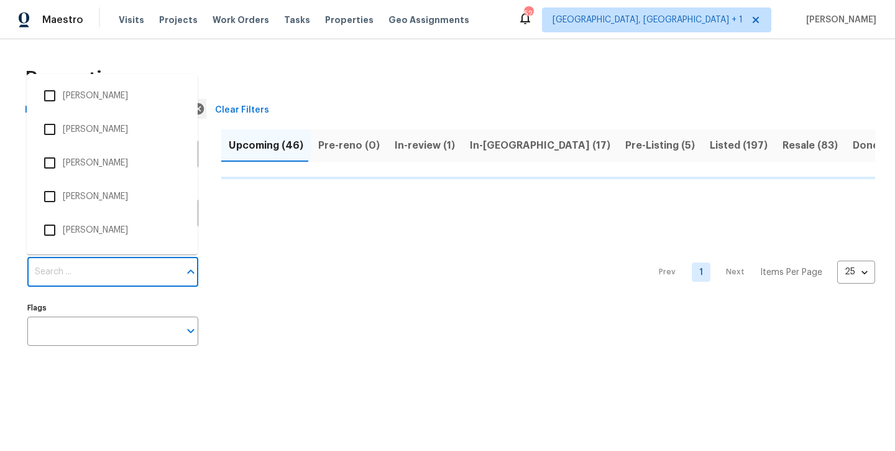
click at [75, 276] on input "Individuals" at bounding box center [103, 271] width 152 height 29
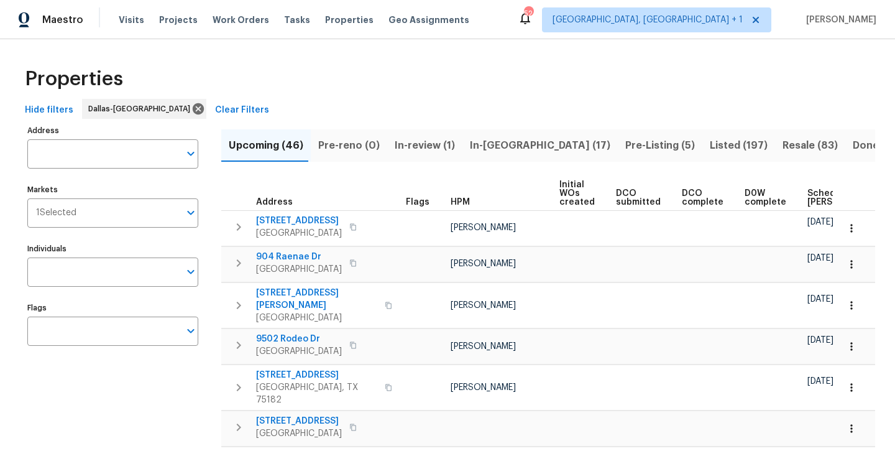
click at [75, 276] on input "Individuals" at bounding box center [103, 271] width 152 height 29
type input "andrew"
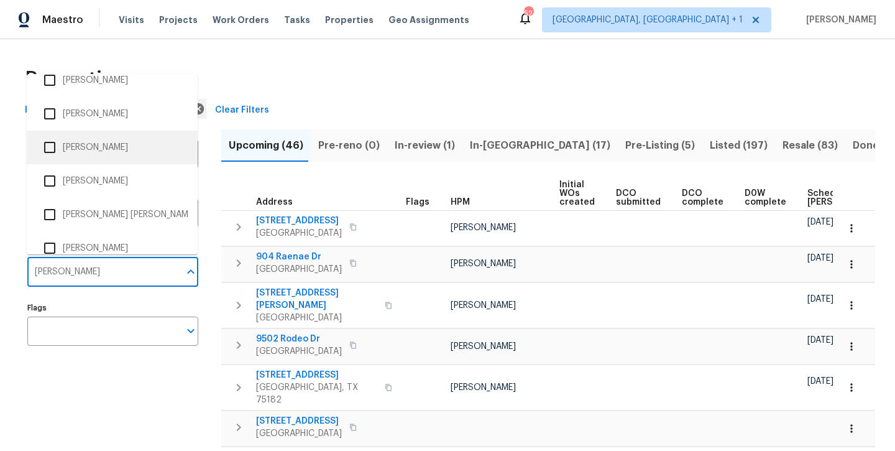
scroll to position [119, 0]
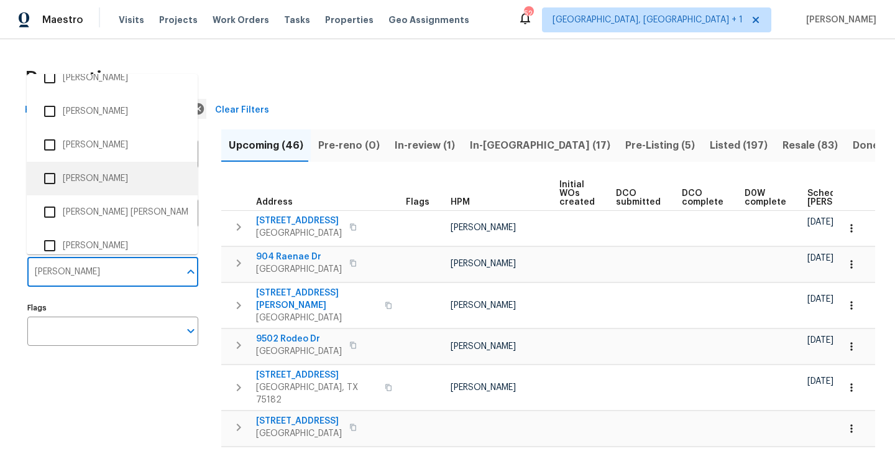
click at [88, 177] on li "[PERSON_NAME]" at bounding box center [112, 178] width 151 height 26
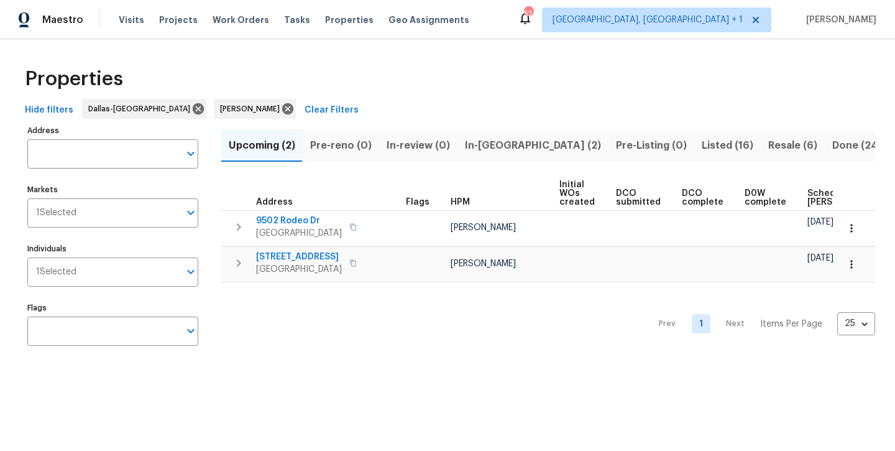
click at [702, 144] on span "Listed (16)" at bounding box center [728, 145] width 52 height 17
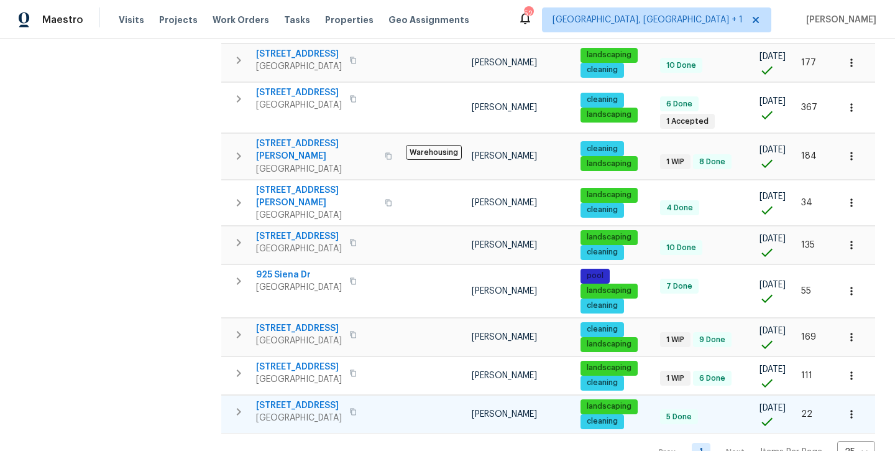
scroll to position [448, 0]
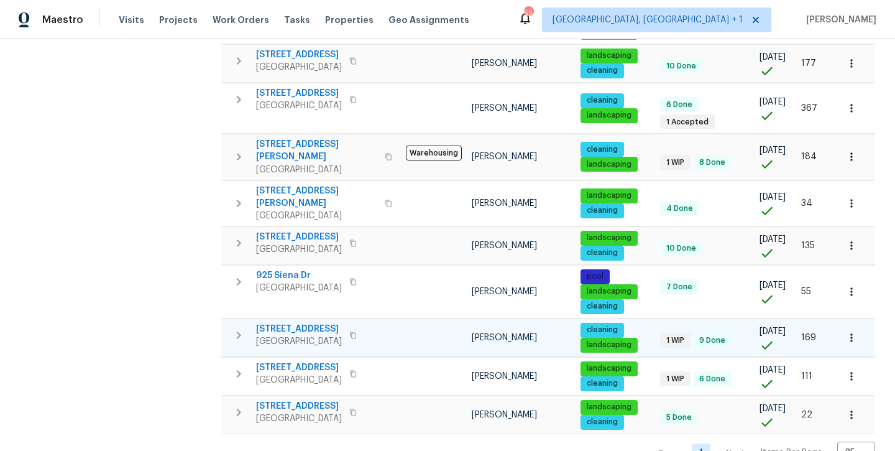
click at [299, 323] on span "5752 Fountain Flat Dr" at bounding box center [299, 329] width 86 height 12
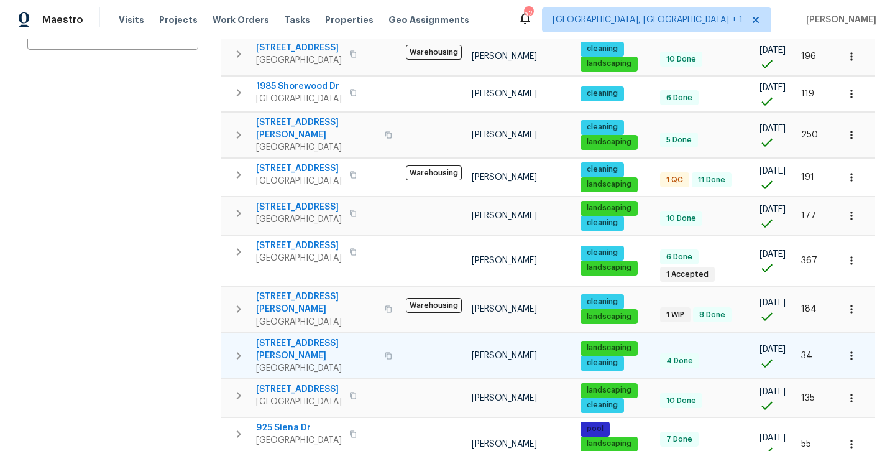
scroll to position [295, 0]
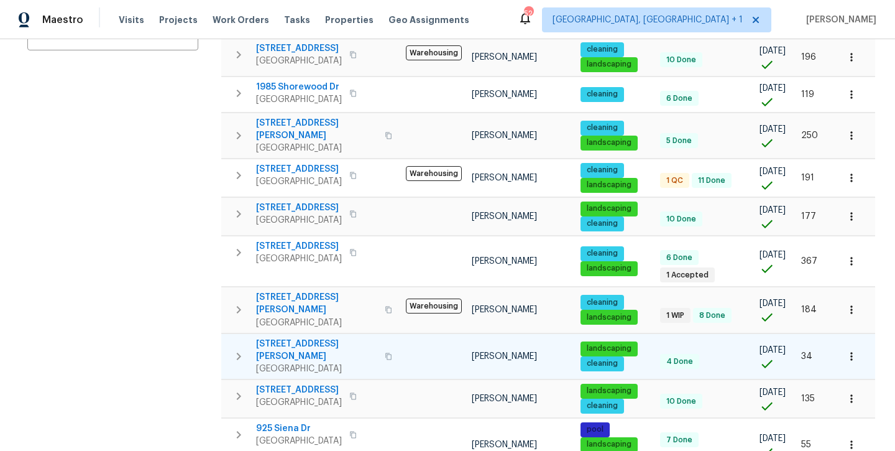
click at [288, 338] on span "1204 Hackworth St" at bounding box center [316, 350] width 121 height 25
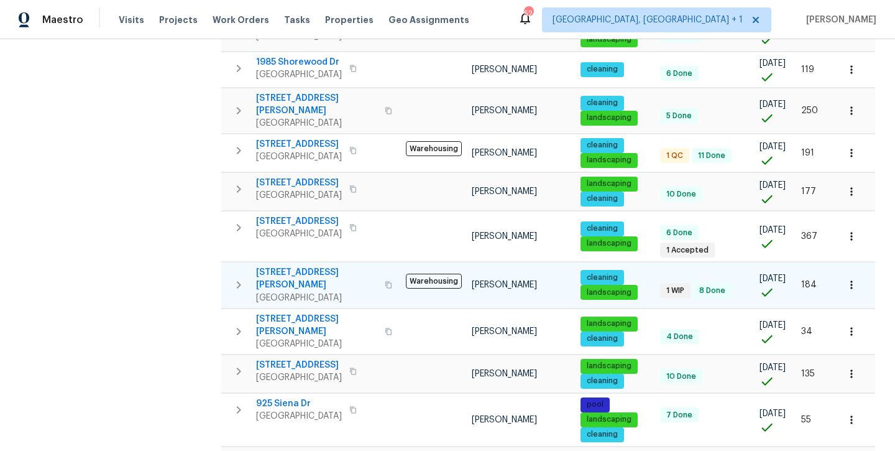
scroll to position [321, 0]
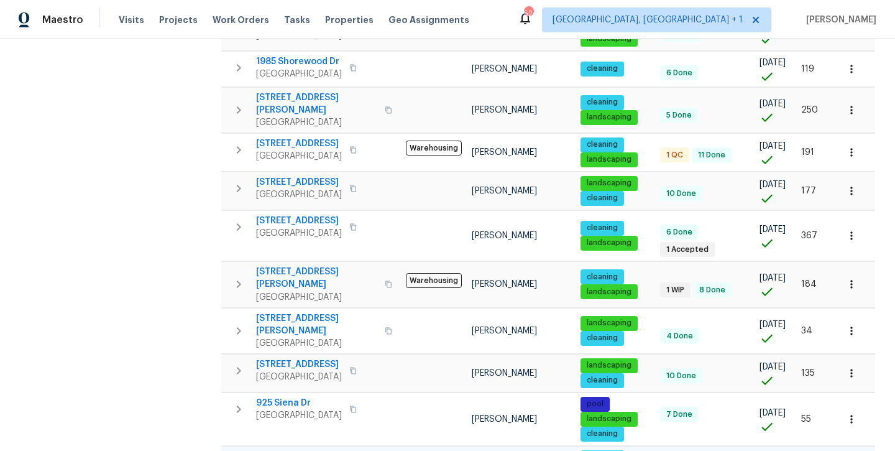
click at [308, 450] on span "5752 Fountain Flat Dr" at bounding box center [299, 456] width 86 height 12
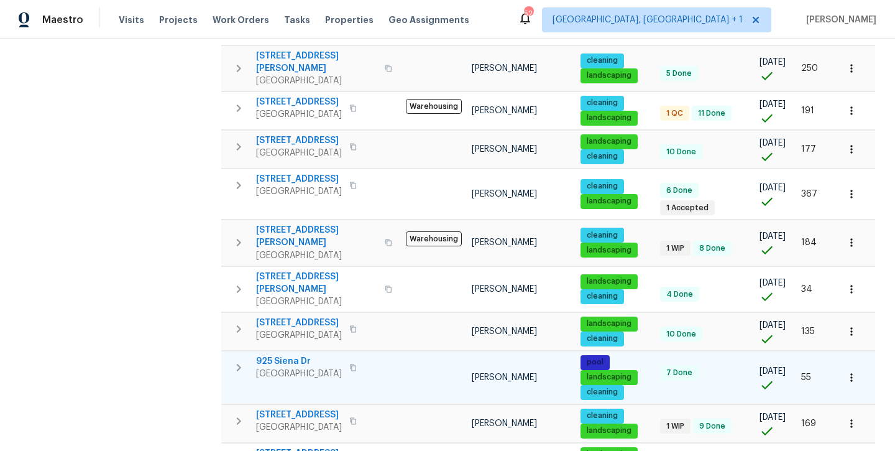
scroll to position [353, 0]
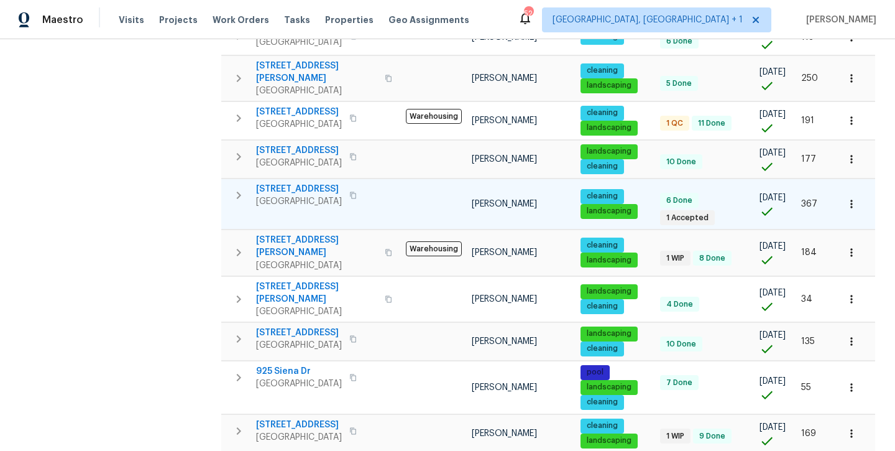
click at [311, 183] on span "12129 Angel Food Ln" at bounding box center [299, 189] width 86 height 12
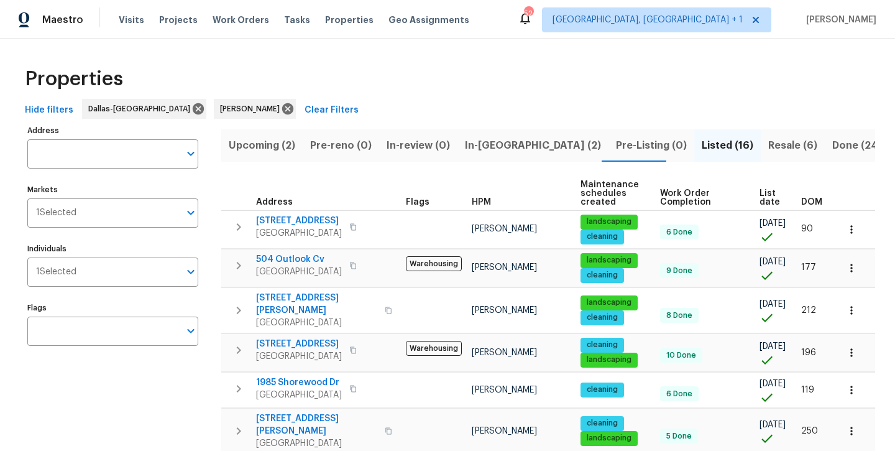
scroll to position [0, 0]
click at [469, 144] on span "In-[GEOGRAPHIC_DATA] (2)" at bounding box center [533, 145] width 136 height 17
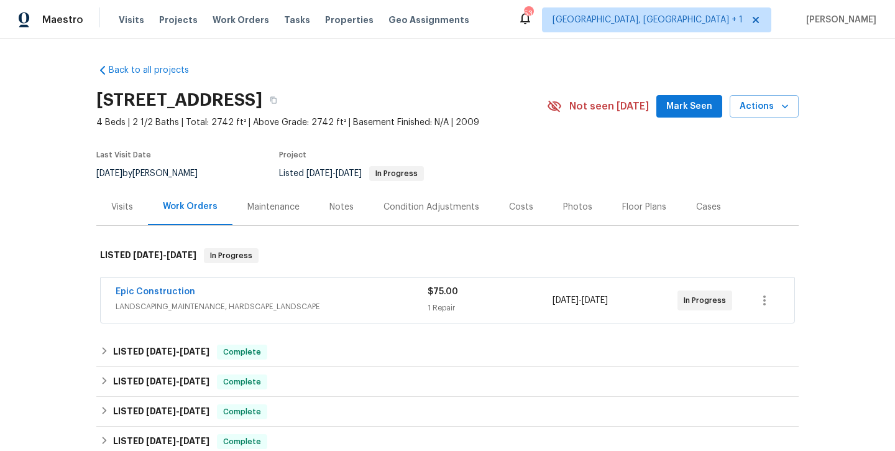
click at [567, 201] on div "Photos" at bounding box center [577, 207] width 29 height 12
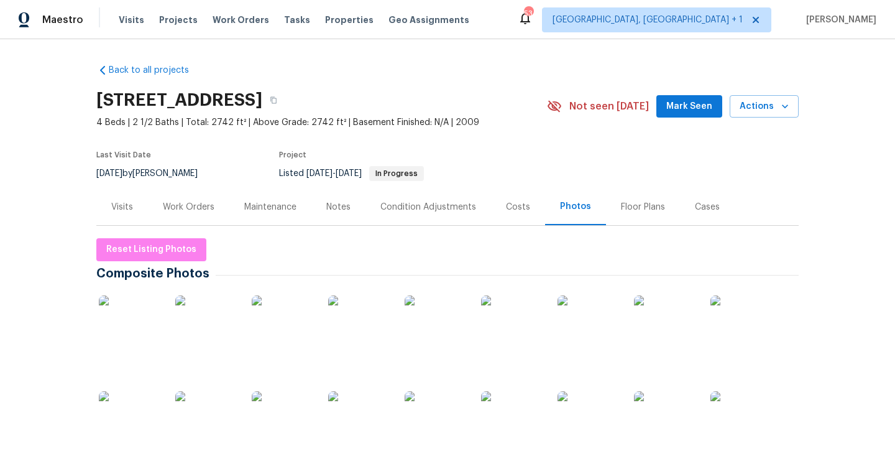
click at [114, 333] on img at bounding box center [130, 326] width 62 height 62
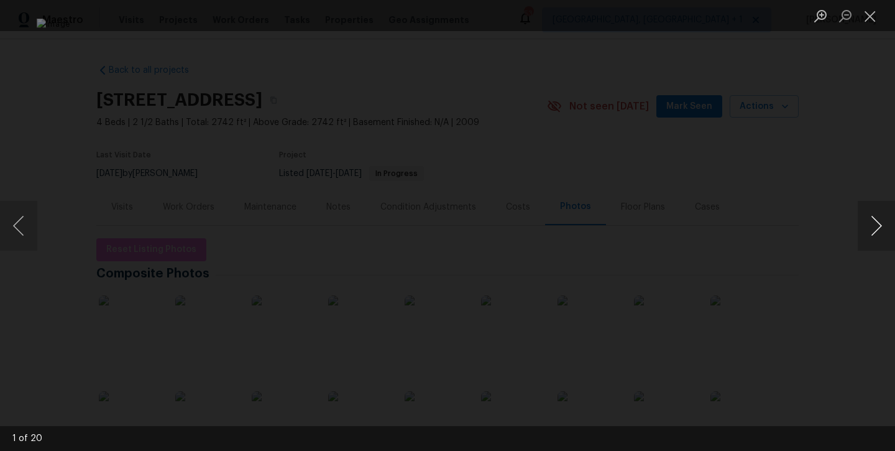
click at [881, 230] on button "Next image" at bounding box center [876, 226] width 37 height 50
click at [882, 230] on button "Next image" at bounding box center [876, 226] width 37 height 50
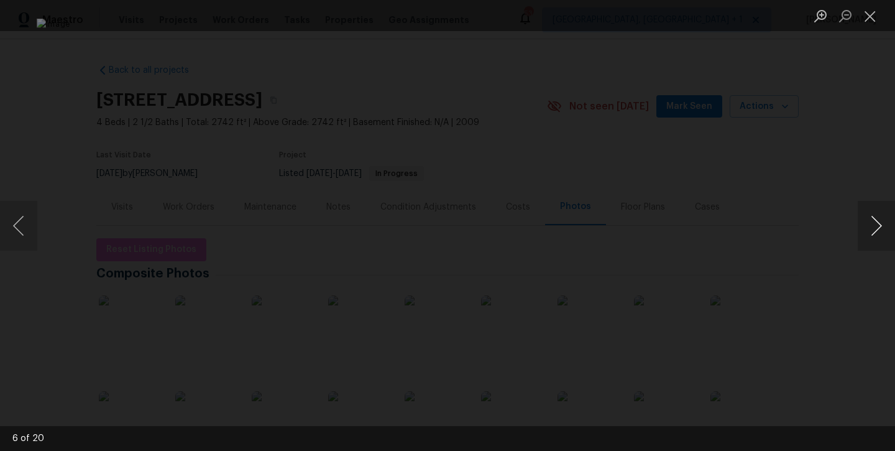
click at [882, 230] on button "Next image" at bounding box center [876, 226] width 37 height 50
click at [862, 23] on button "Close lightbox" at bounding box center [870, 16] width 25 height 22
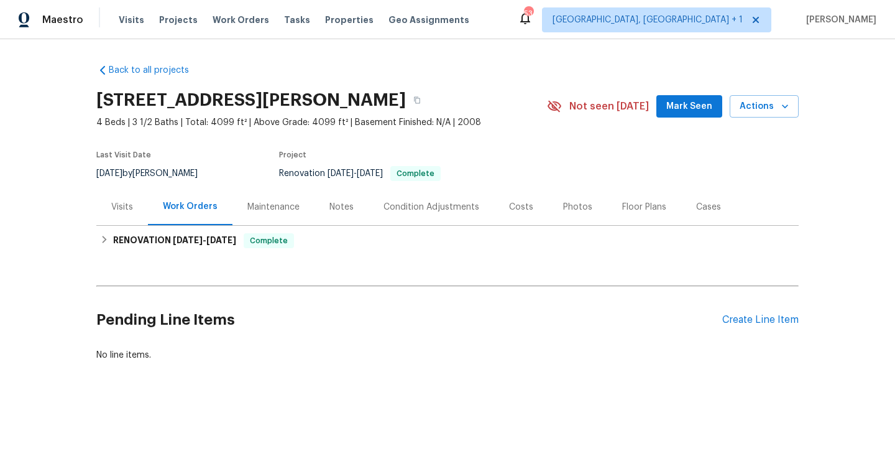
click at [570, 211] on div "Photos" at bounding box center [577, 207] width 29 height 12
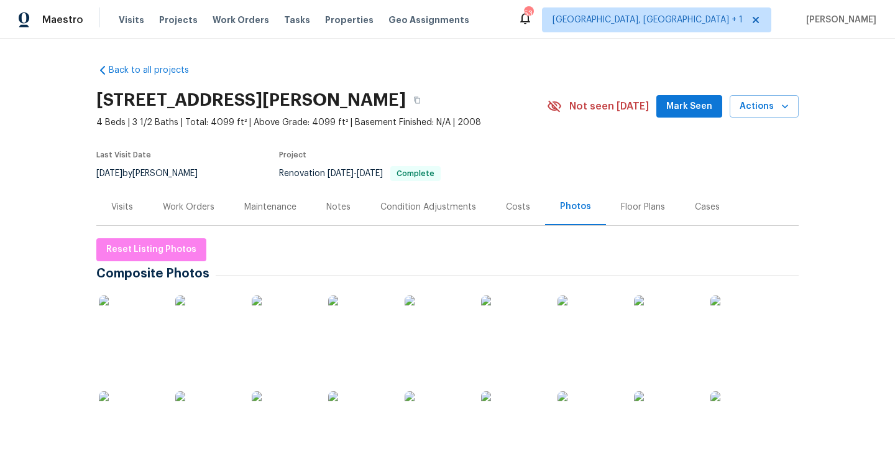
click at [136, 316] on img at bounding box center [130, 326] width 62 height 62
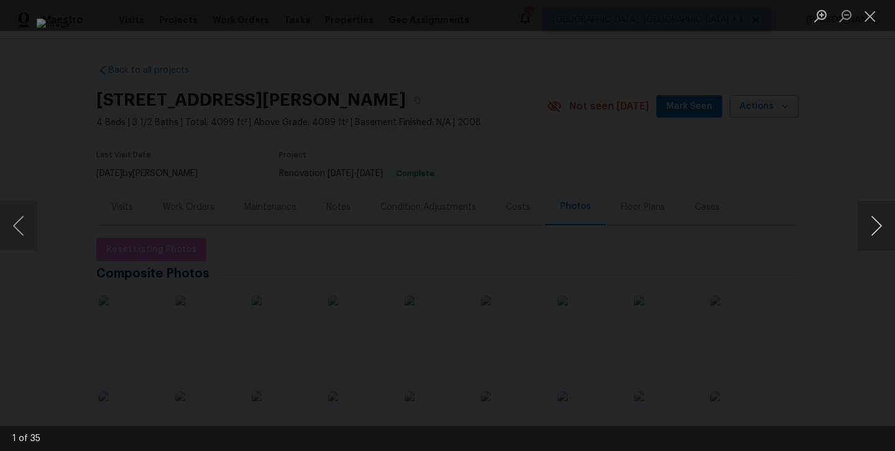
click at [874, 234] on button "Next image" at bounding box center [876, 226] width 37 height 50
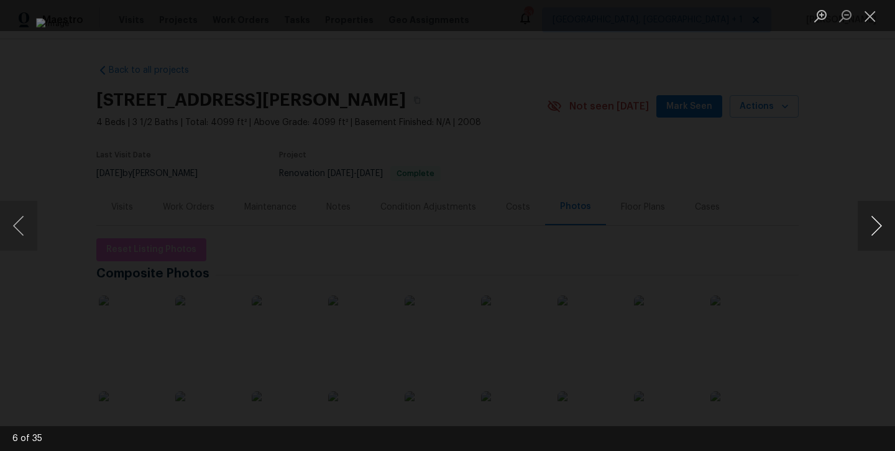
click at [874, 234] on button "Next image" at bounding box center [876, 226] width 37 height 50
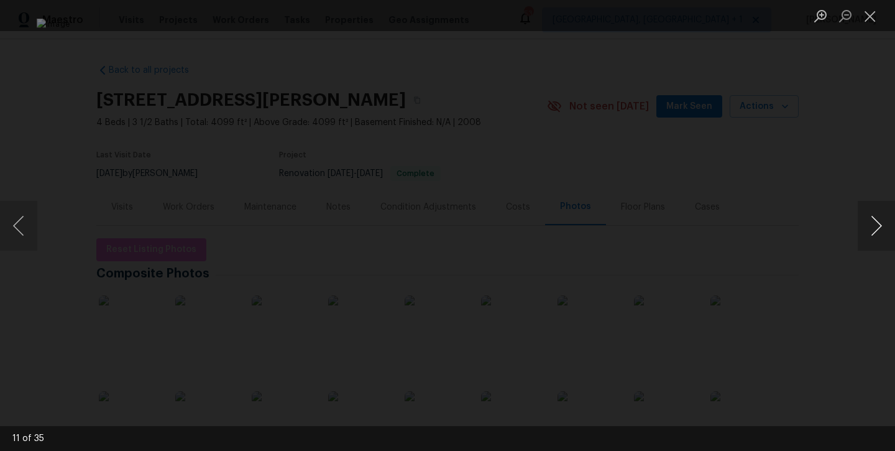
click at [874, 234] on button "Next image" at bounding box center [876, 226] width 37 height 50
click at [872, 14] on button "Close lightbox" at bounding box center [870, 16] width 25 height 22
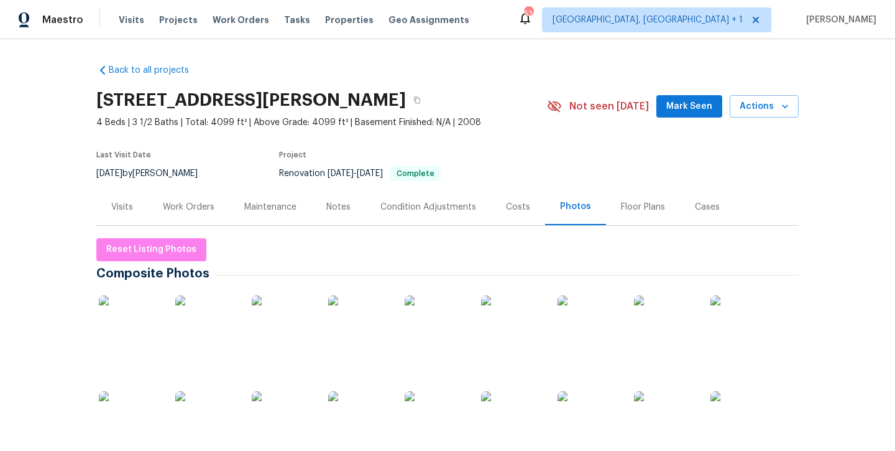
click at [679, 109] on span "Mark Seen" at bounding box center [690, 107] width 46 height 16
click at [324, 210] on div "Notes" at bounding box center [339, 206] width 54 height 37
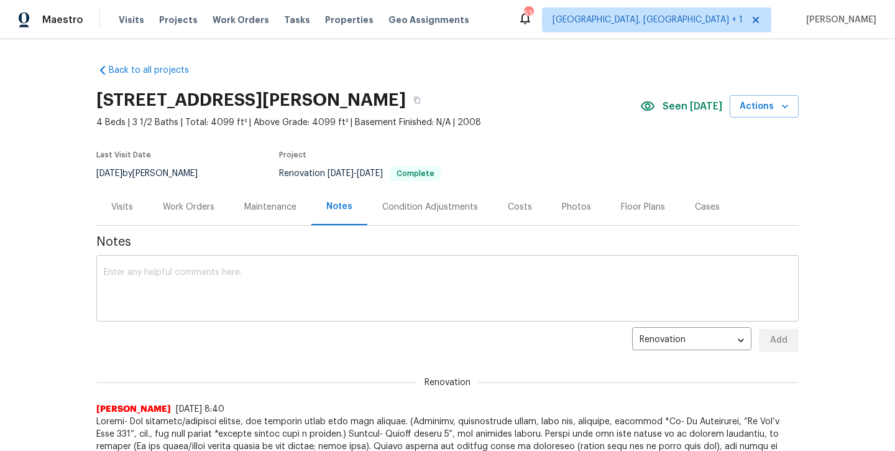
click at [217, 300] on textarea at bounding box center [448, 290] width 688 height 44
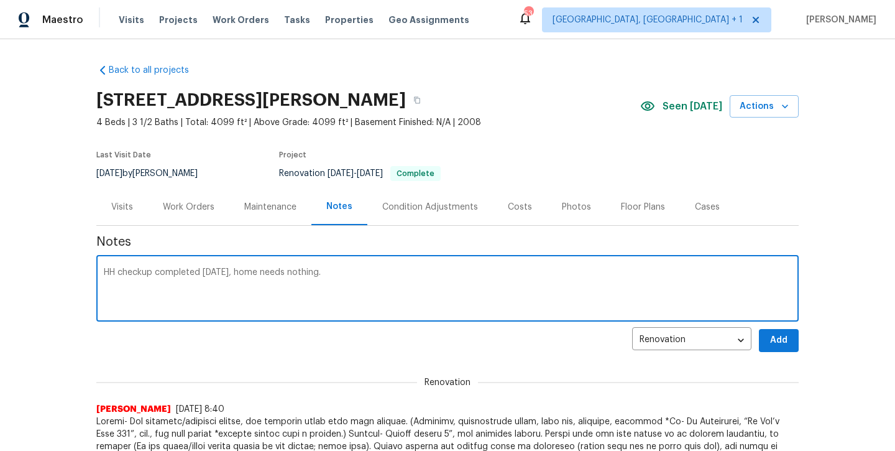
type textarea "HH checkup completed [DATE], home needs nothing."
click at [781, 343] on span "Add" at bounding box center [779, 341] width 20 height 16
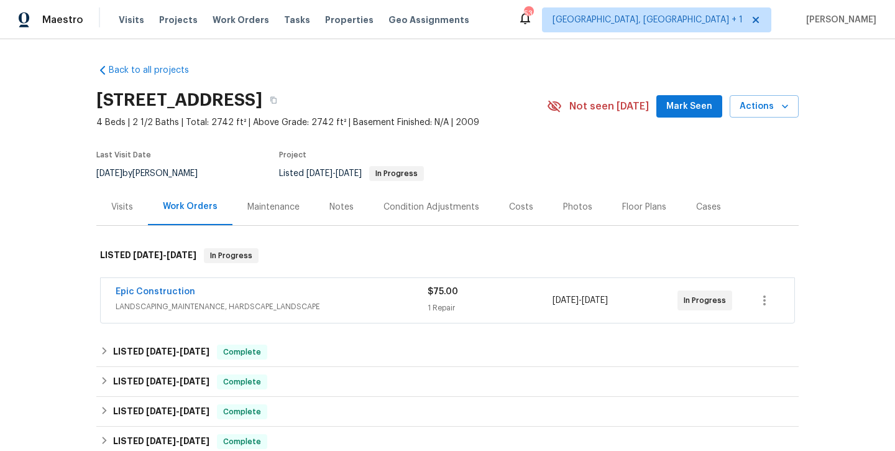
click at [687, 111] on span "Mark Seen" at bounding box center [690, 107] width 46 height 16
click at [682, 110] on span "Mark Seen" at bounding box center [690, 107] width 46 height 16
click at [336, 207] on div "Notes" at bounding box center [342, 207] width 24 height 12
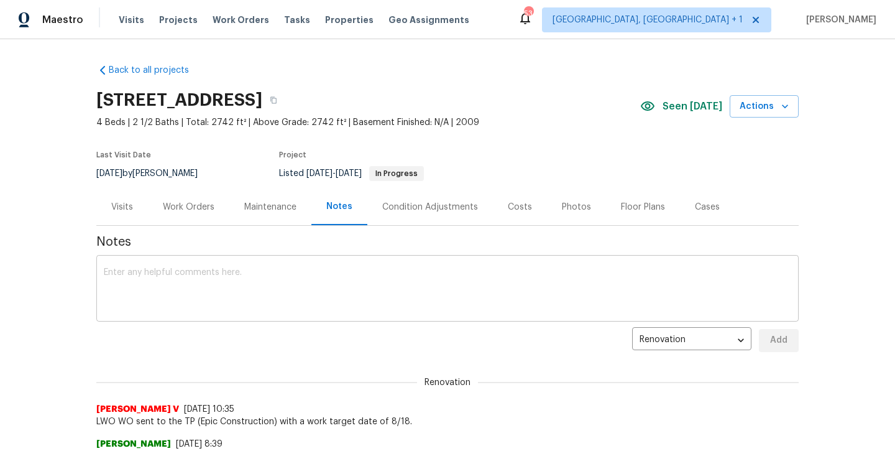
click at [237, 279] on textarea at bounding box center [448, 290] width 688 height 44
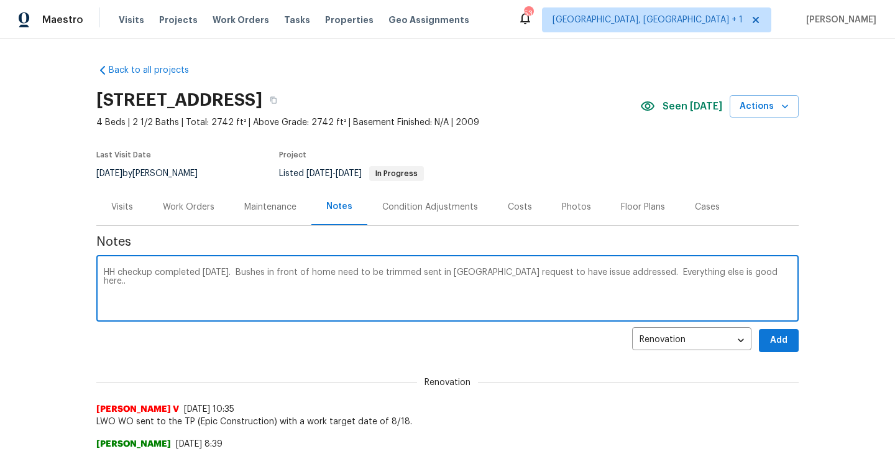
type textarea "HH checkup completed today. Bushes in front of home need to be trimmed sent in …"
click at [783, 340] on span "Add" at bounding box center [779, 341] width 20 height 16
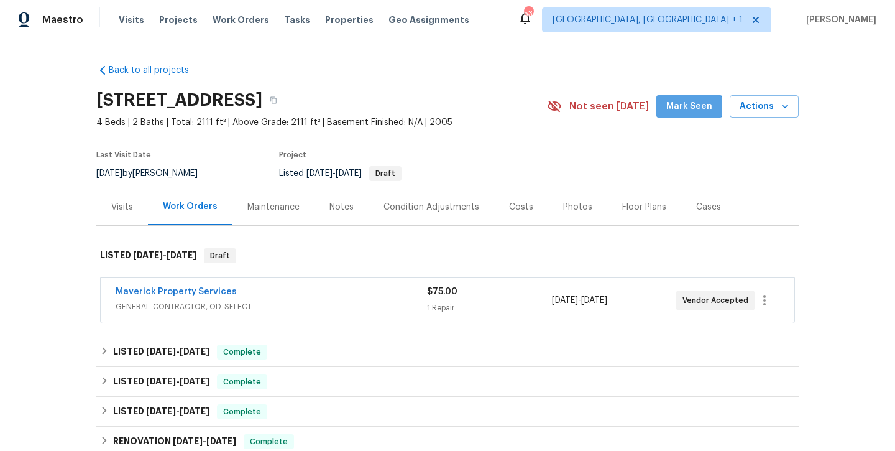
click at [691, 107] on span "Mark Seen" at bounding box center [690, 107] width 46 height 16
click at [338, 205] on div "Notes" at bounding box center [342, 207] width 24 height 12
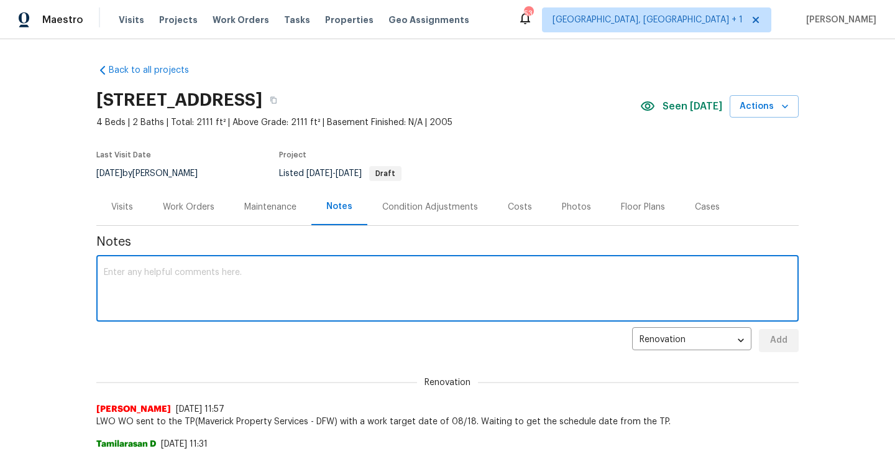
click at [261, 286] on textarea at bounding box center [448, 290] width 688 height 44
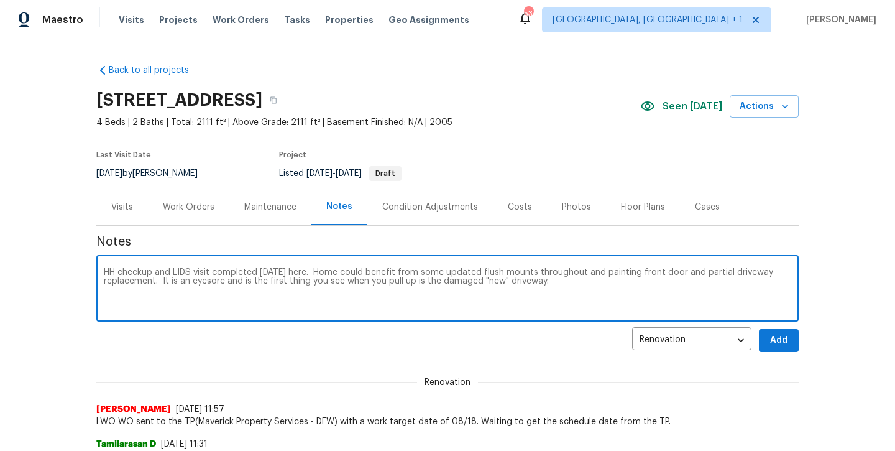
type textarea "HH checkup and LIDS visit completed [DATE] here. Home could benefit from some u…"
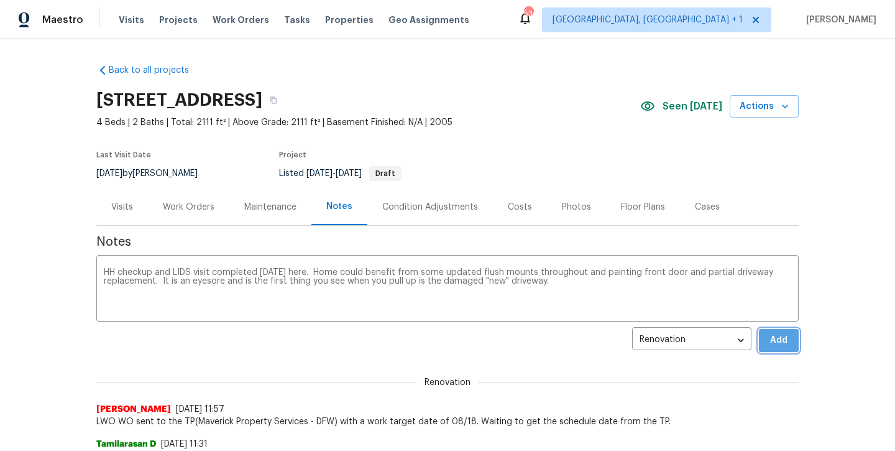
click at [779, 346] on span "Add" at bounding box center [779, 341] width 20 height 16
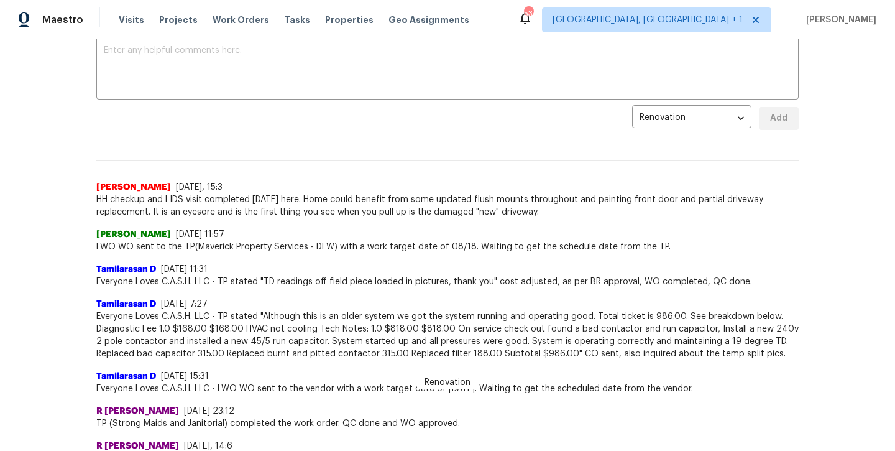
scroll to position [221, 0]
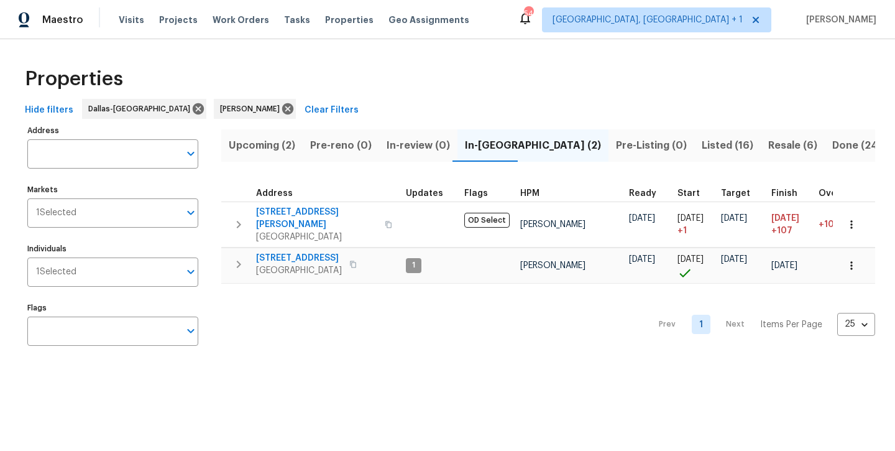
click at [291, 146] on span "Upcoming (2)" at bounding box center [262, 145] width 67 height 17
